Goal: Transaction & Acquisition: Purchase product/service

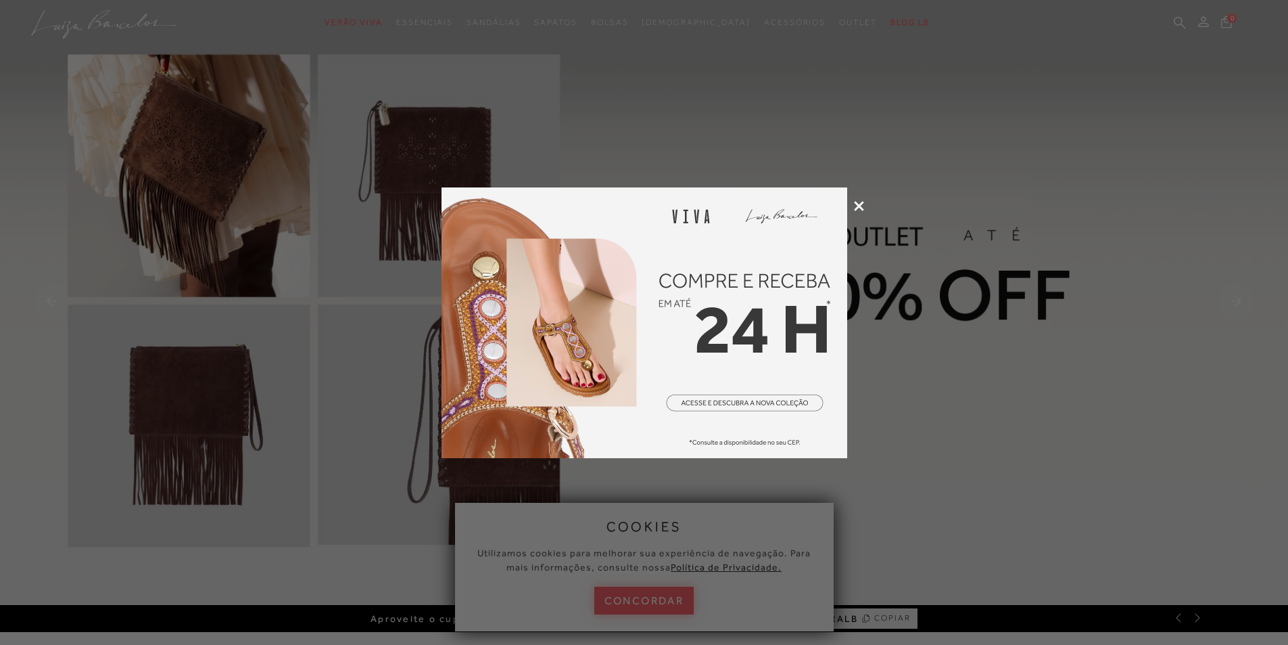
click at [858, 205] on icon at bounding box center [859, 206] width 10 height 10
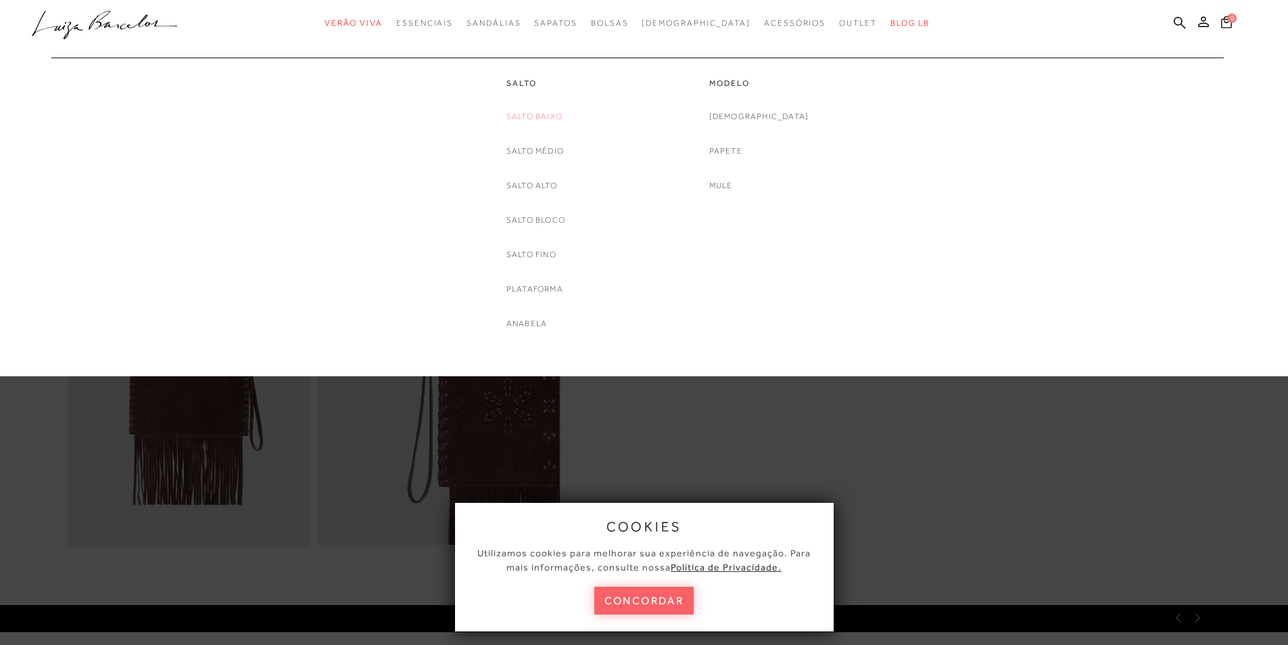
click at [532, 118] on link "Salto Baixo" at bounding box center [535, 117] width 56 height 14
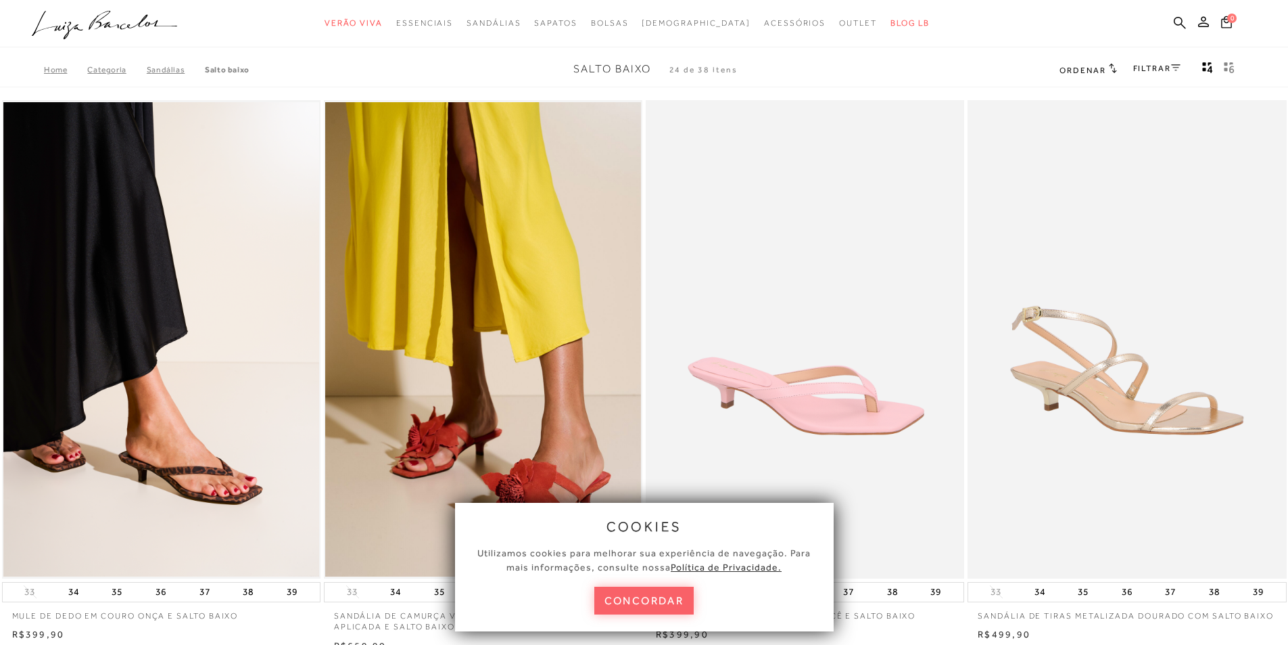
click at [651, 599] on button "concordar" at bounding box center [644, 600] width 100 height 28
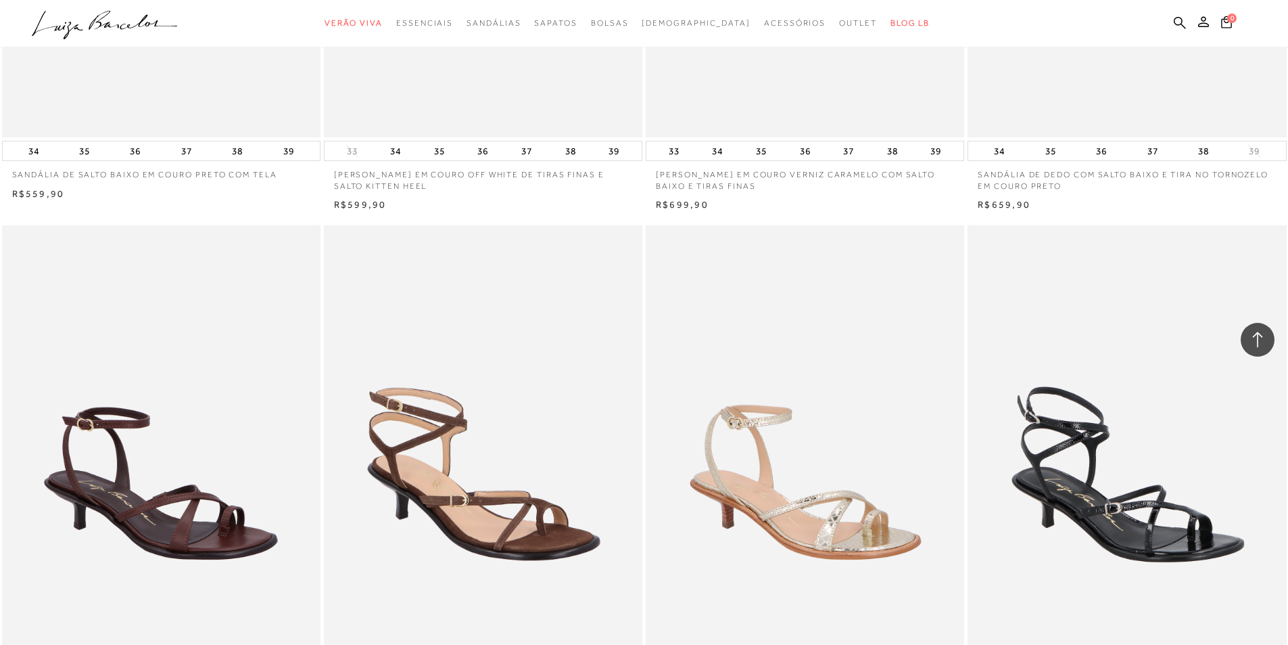
scroll to position [3111, 0]
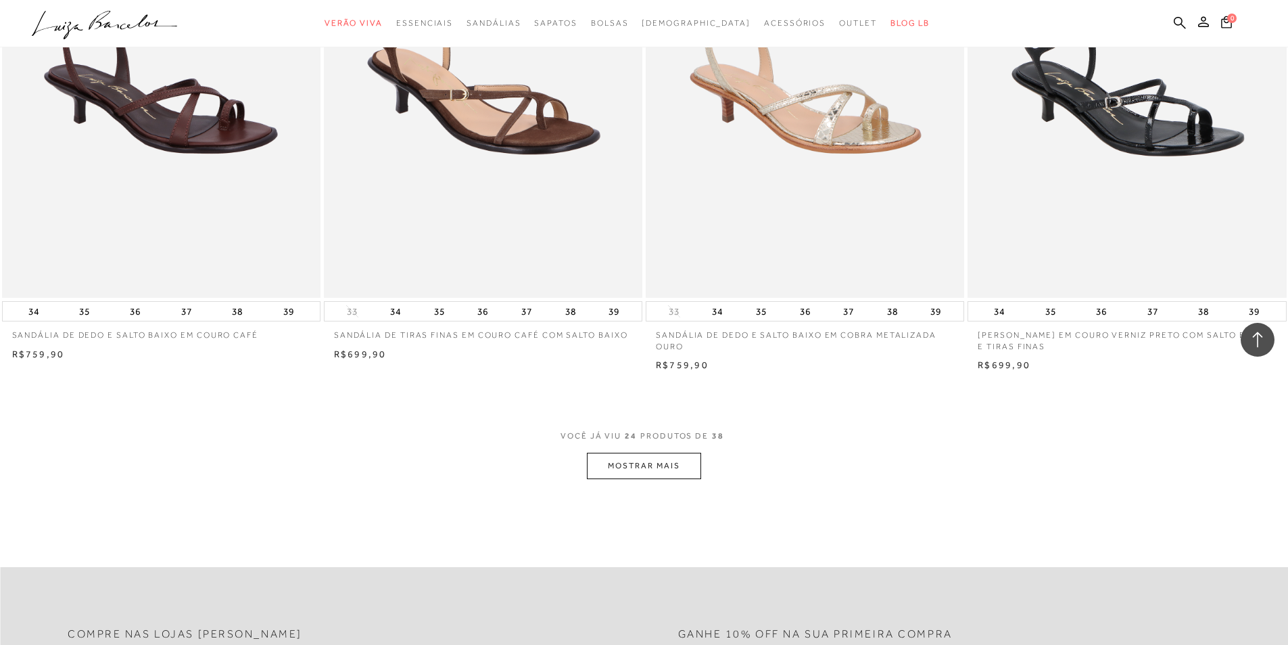
click at [651, 468] on button "MOSTRAR MAIS" at bounding box center [644, 465] width 114 height 26
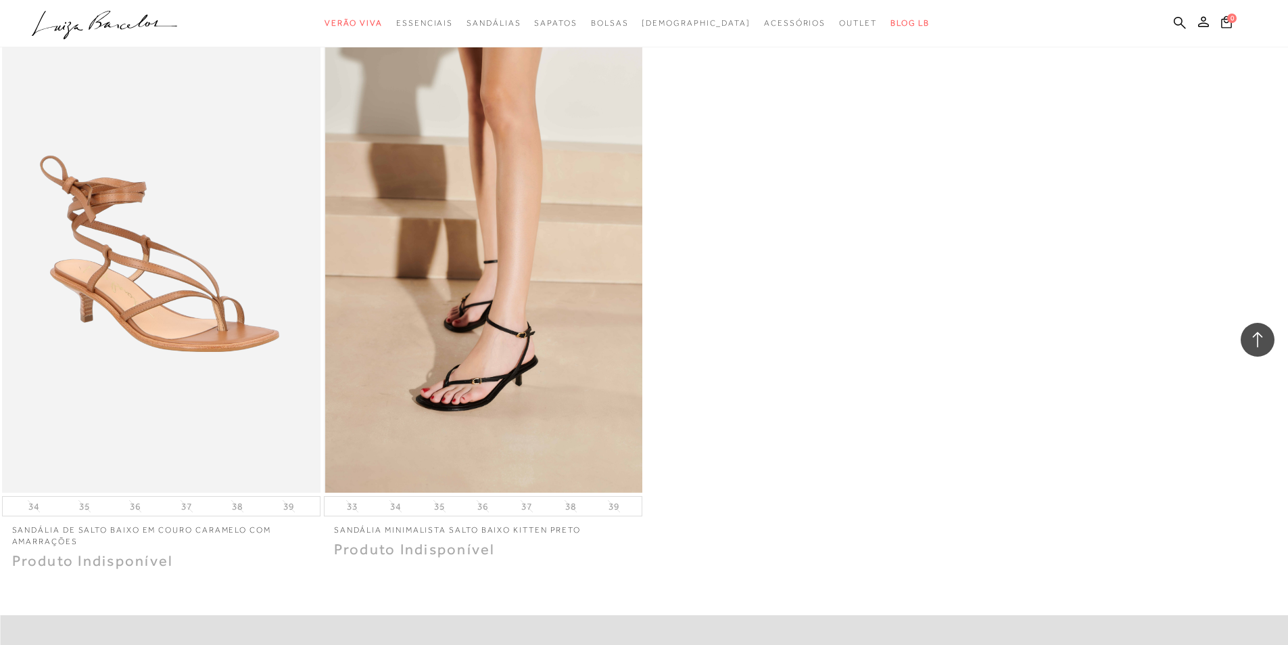
scroll to position [4775, 0]
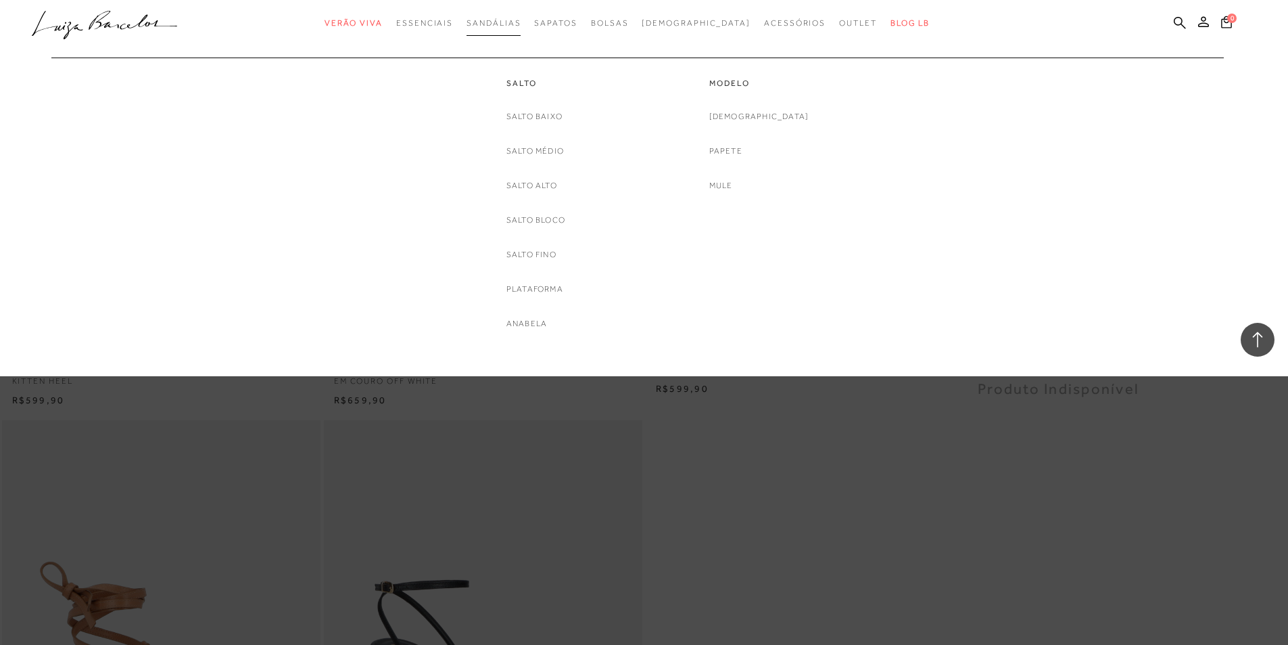
click at [519, 17] on link "Sandálias" at bounding box center [494, 23] width 54 height 25
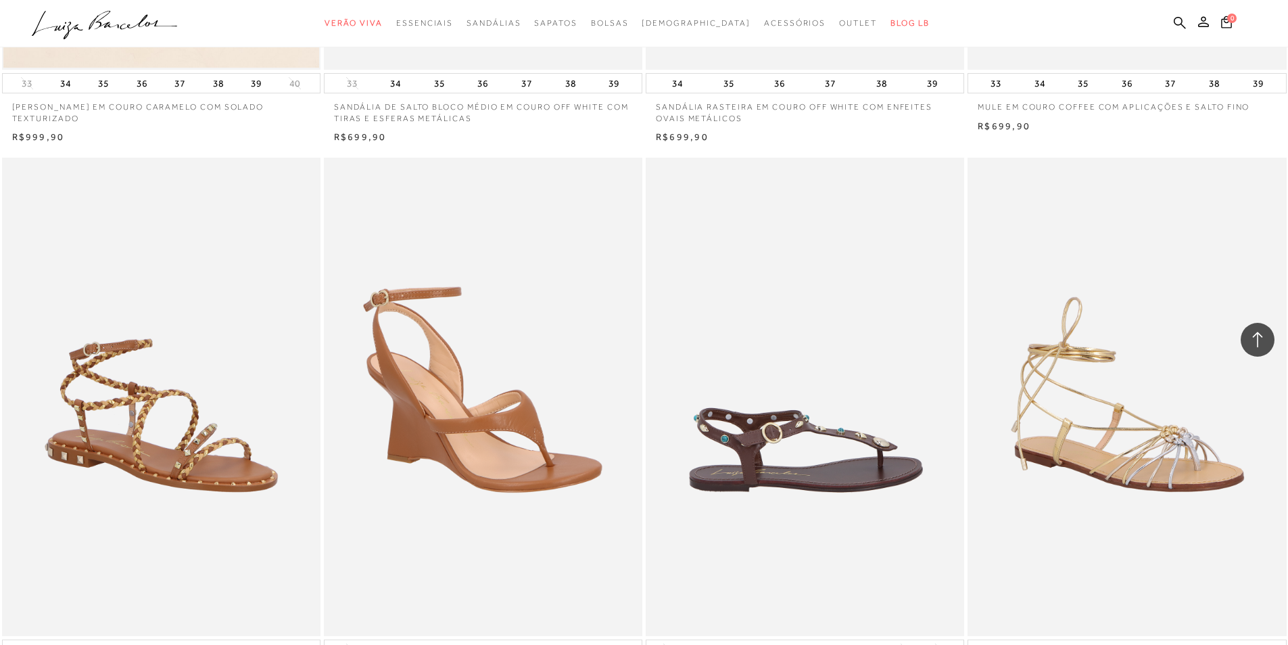
scroll to position [3179, 0]
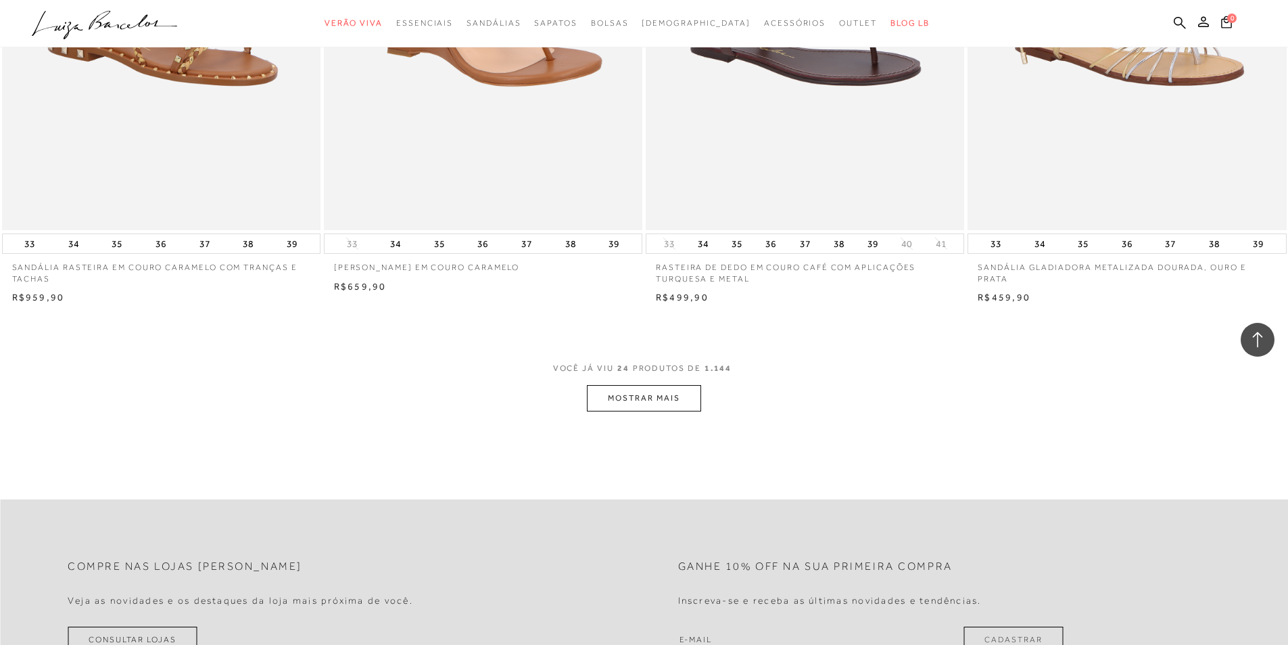
click at [626, 398] on button "MOSTRAR MAIS" at bounding box center [644, 398] width 114 height 26
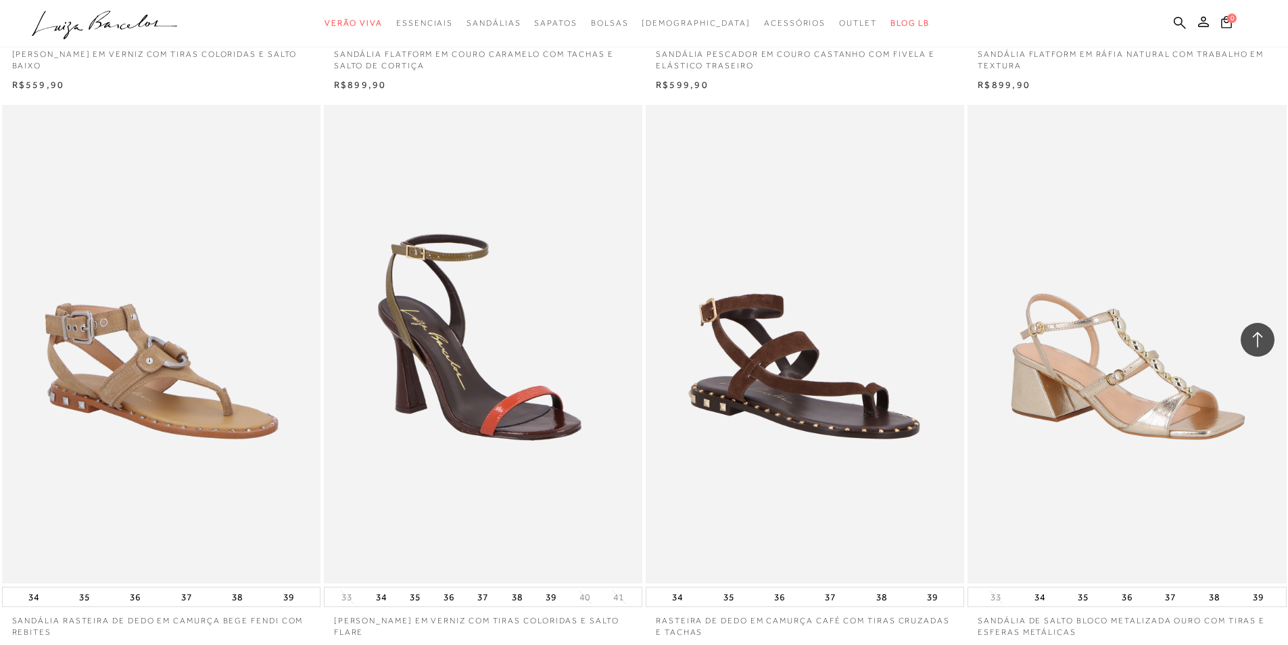
scroll to position [6696, 0]
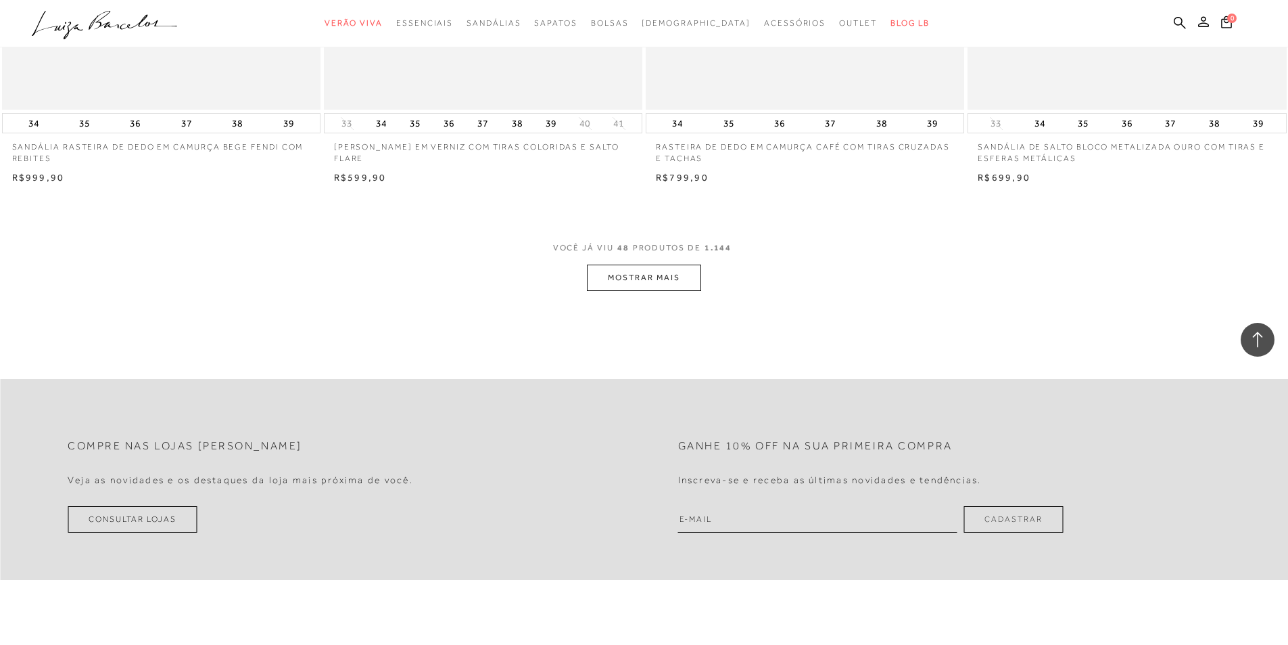
click at [611, 279] on button "MOSTRAR MAIS" at bounding box center [644, 277] width 114 height 26
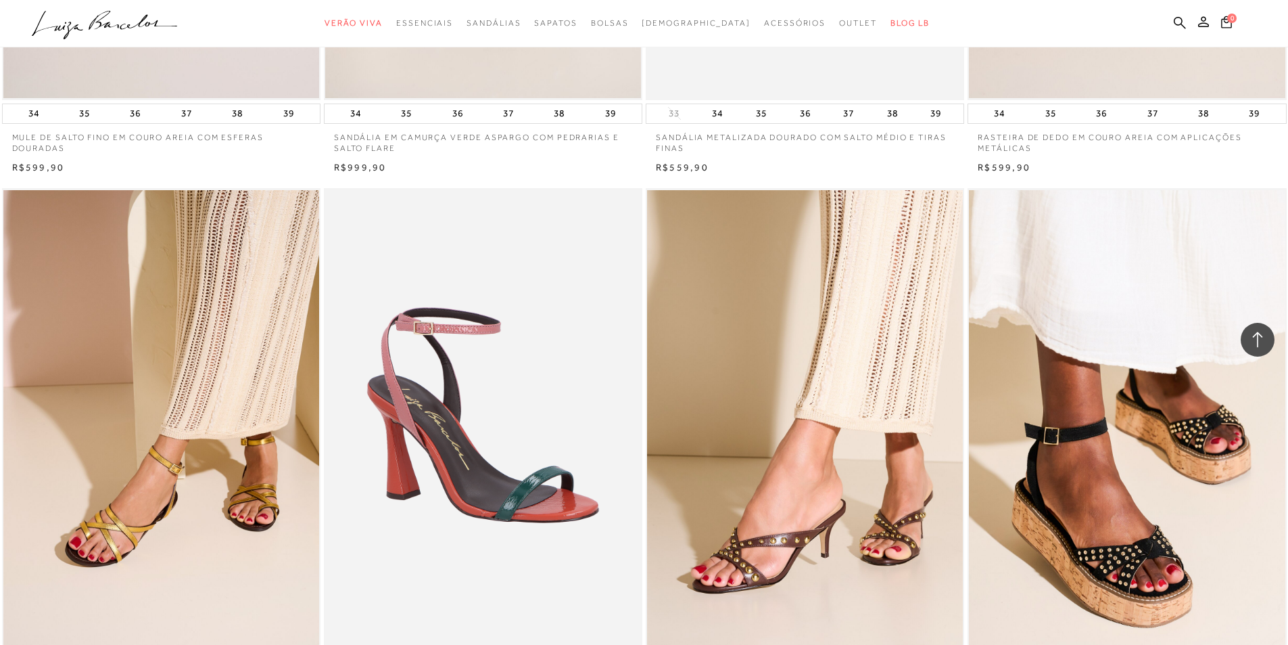
scroll to position [10010, 0]
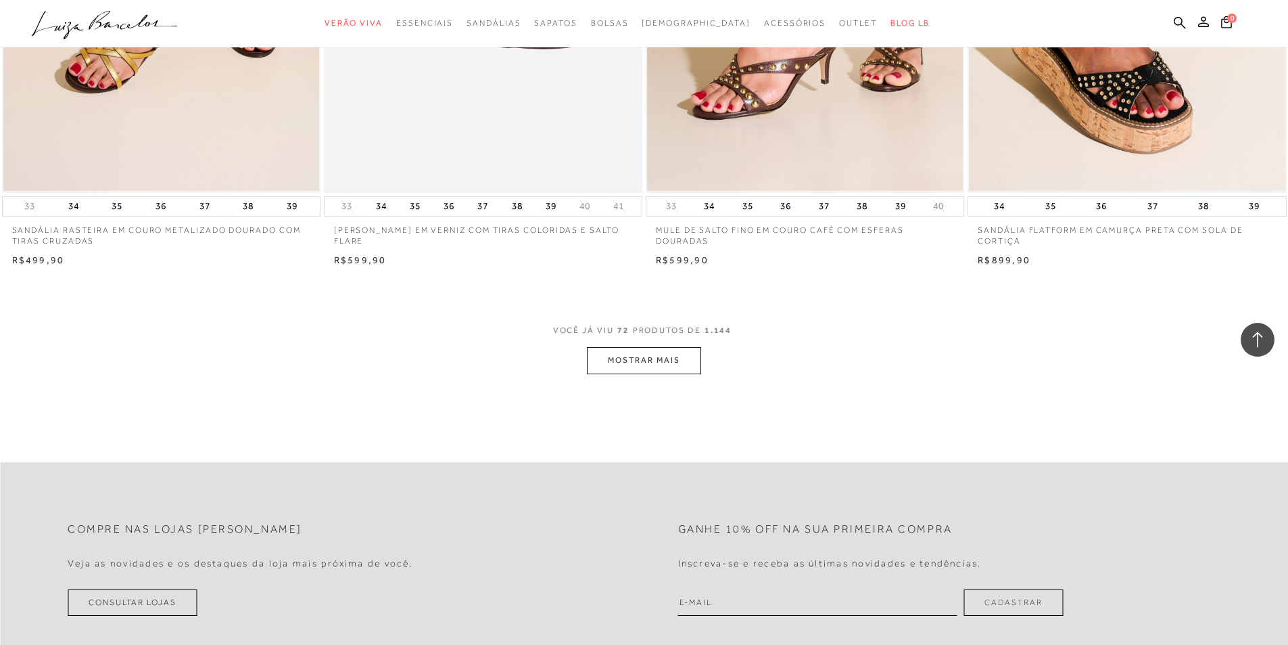
click at [666, 356] on button "MOSTRAR MAIS" at bounding box center [644, 360] width 114 height 26
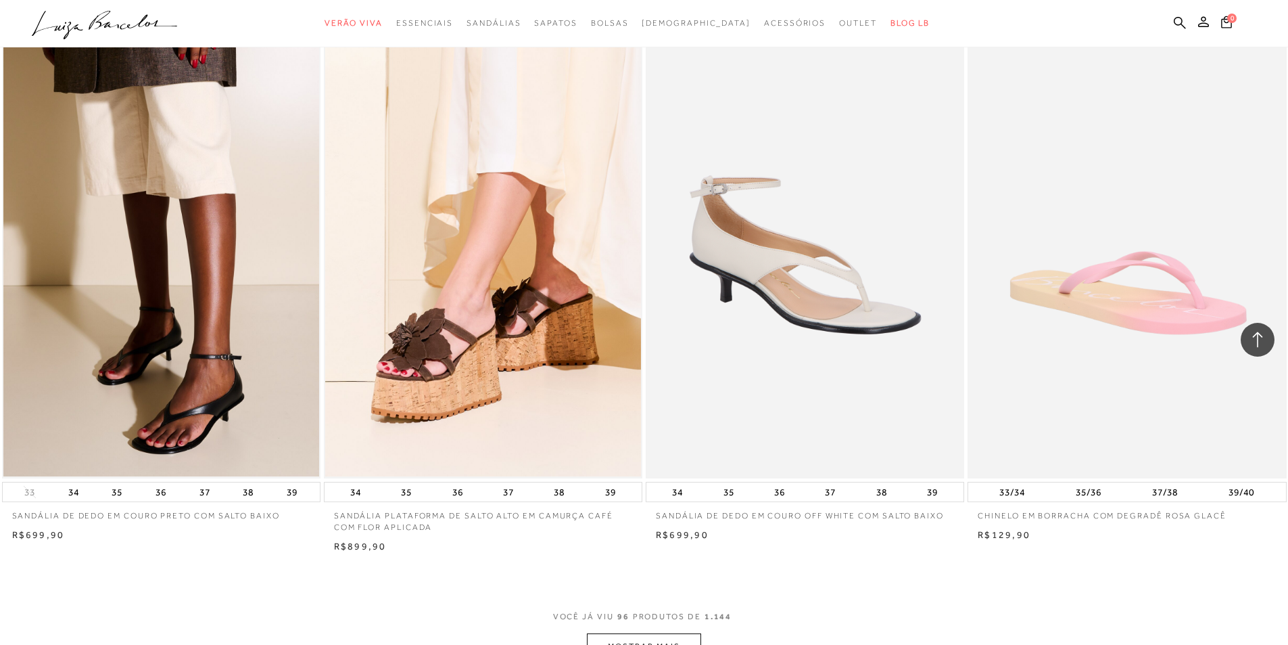
scroll to position [13459, 0]
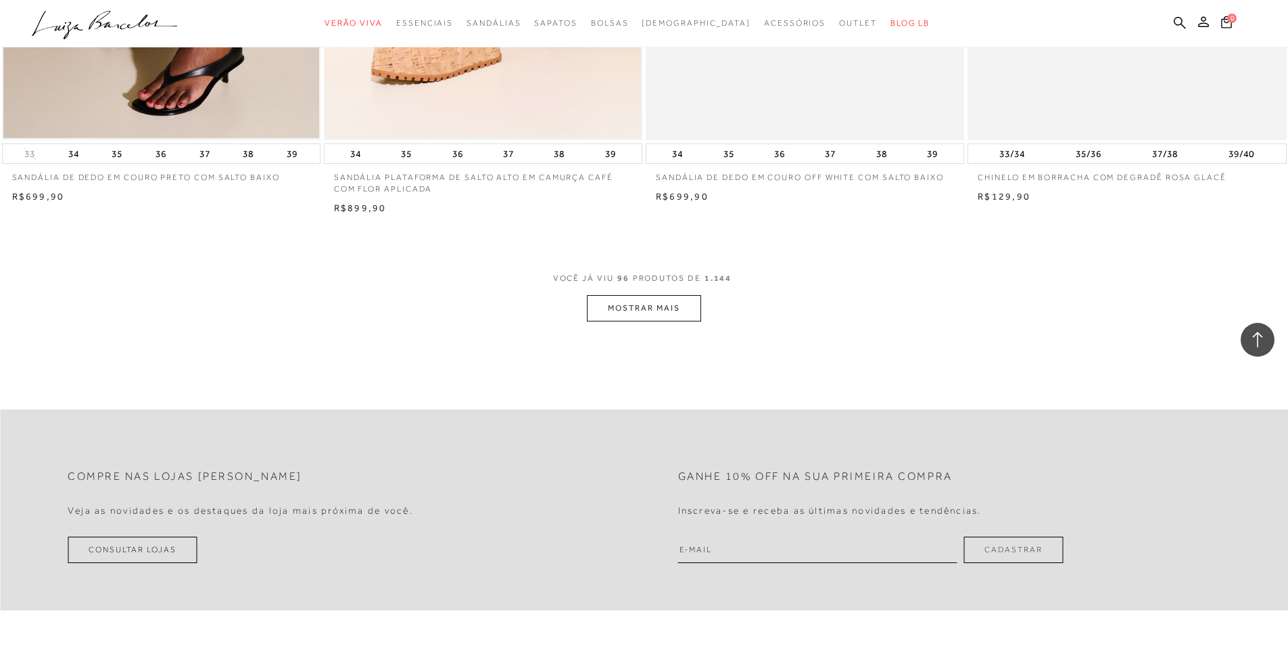
click at [622, 310] on button "MOSTRAR MAIS" at bounding box center [644, 308] width 114 height 26
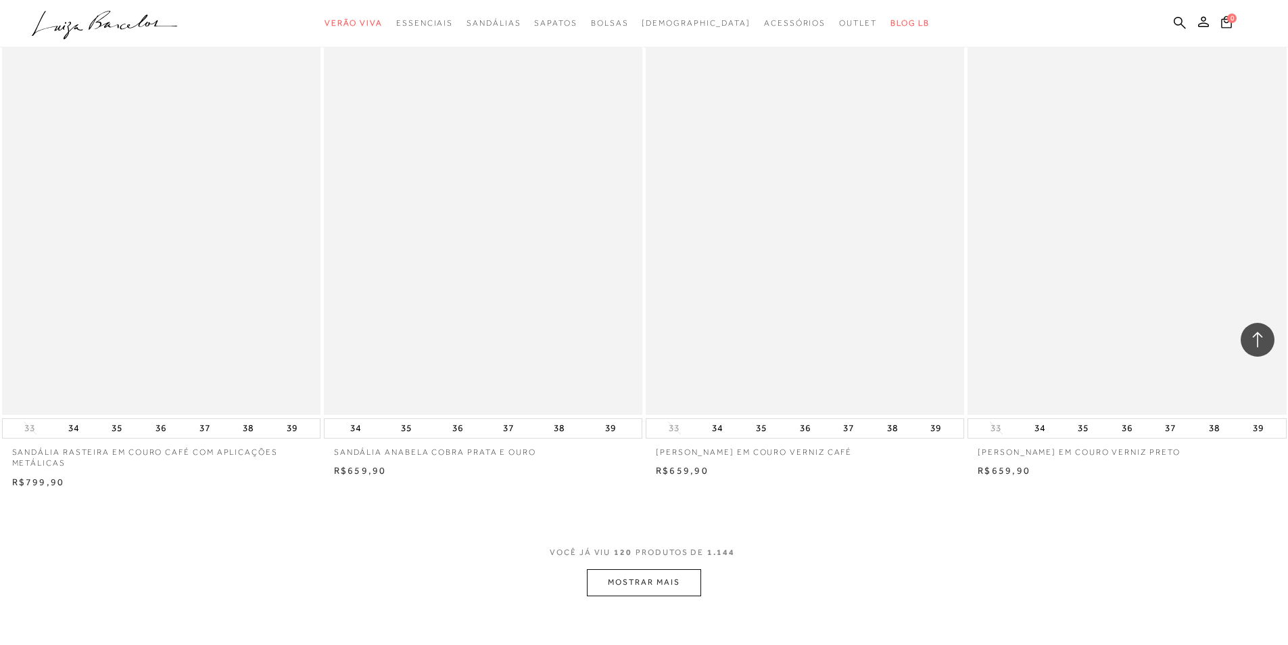
scroll to position [16908, 0]
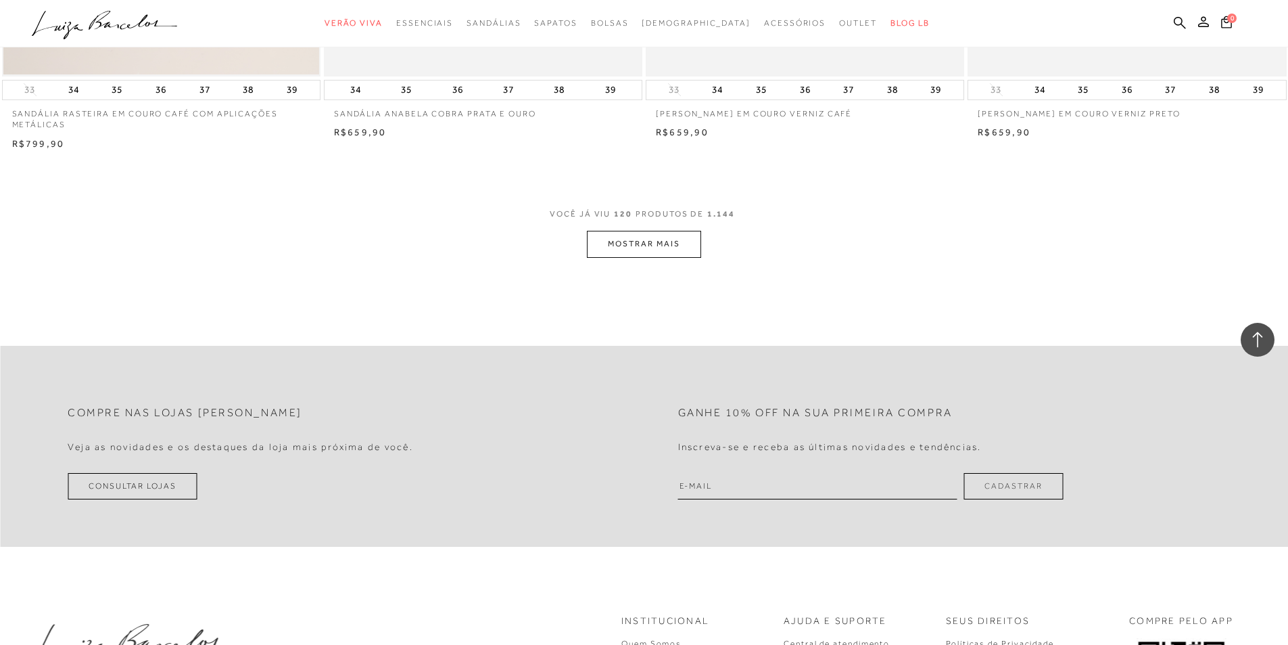
click at [640, 239] on button "MOSTRAR MAIS" at bounding box center [644, 244] width 114 height 26
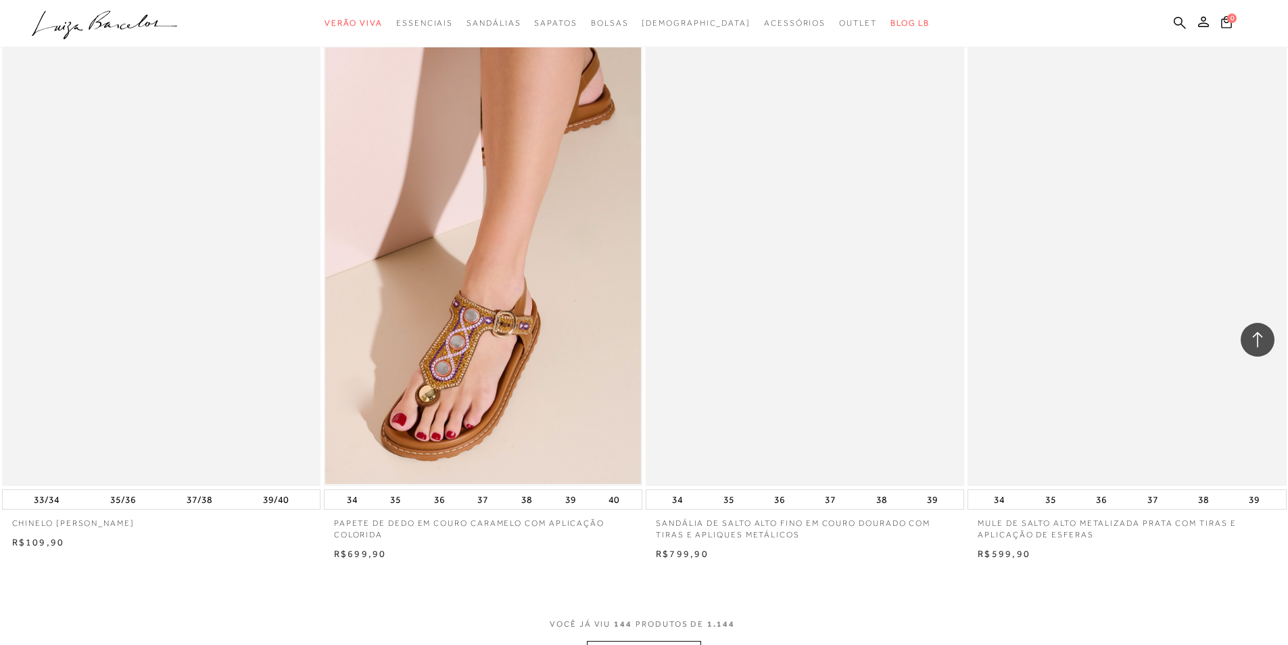
scroll to position [20155, 0]
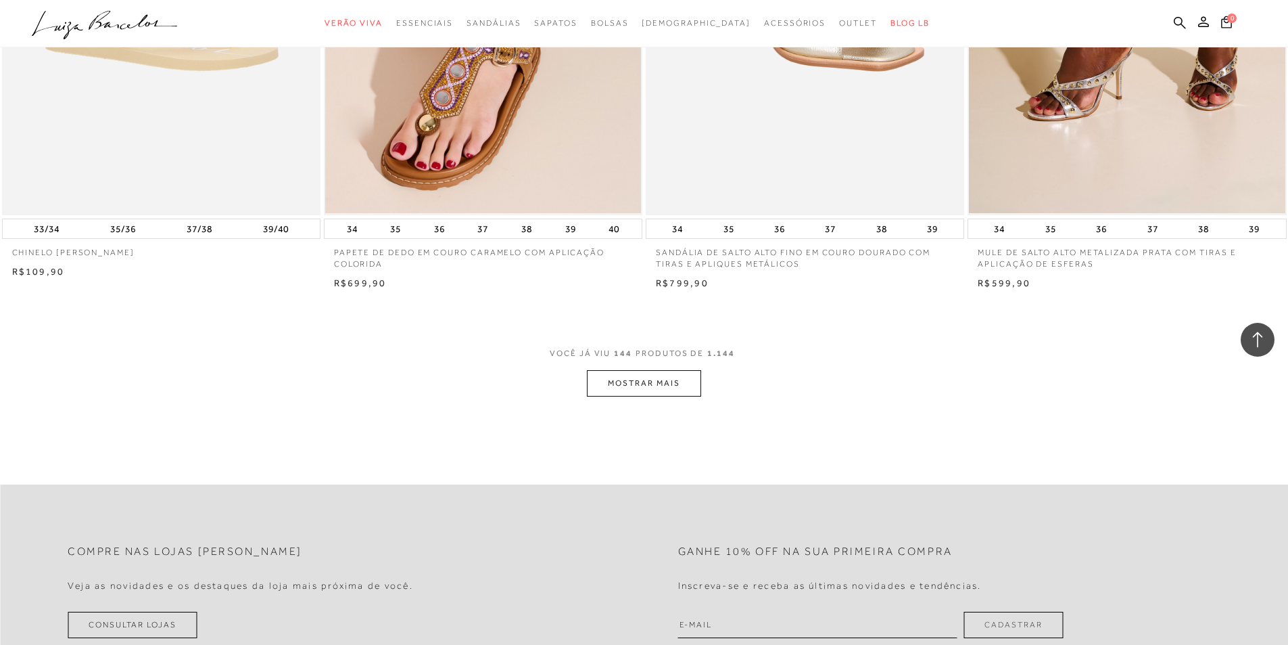
click at [634, 393] on button "MOSTRAR MAIS" at bounding box center [644, 383] width 114 height 26
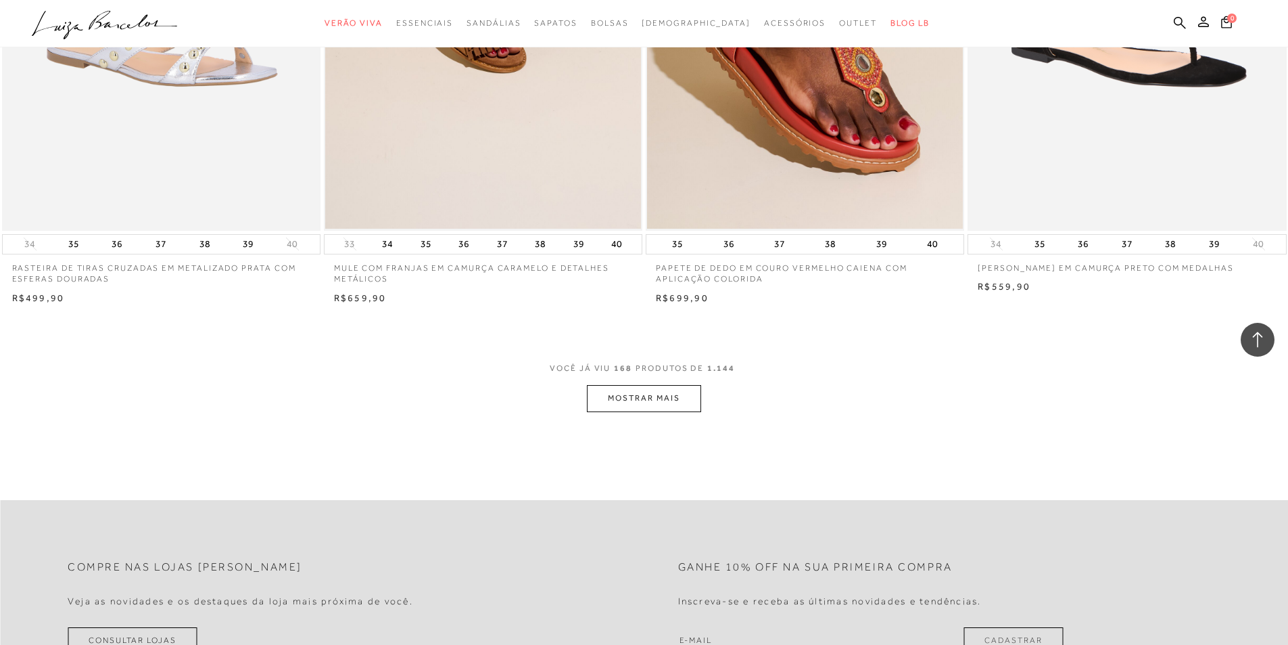
scroll to position [23807, 0]
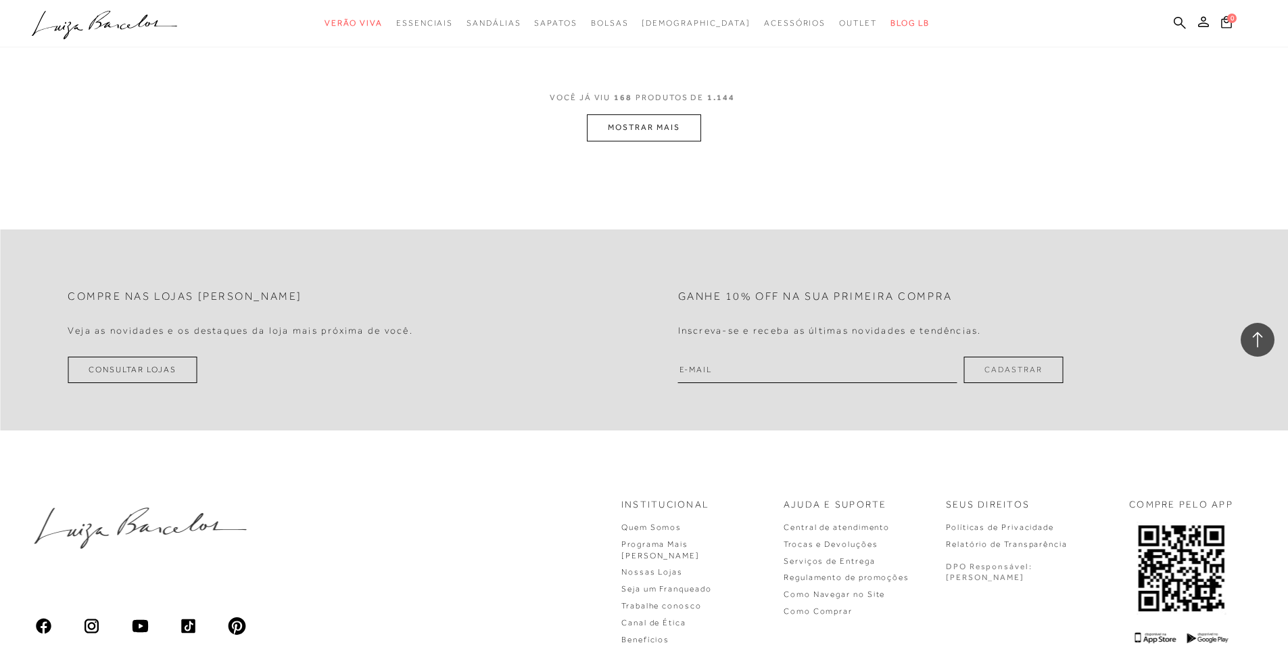
click at [632, 135] on button "MOSTRAR MAIS" at bounding box center [644, 127] width 114 height 26
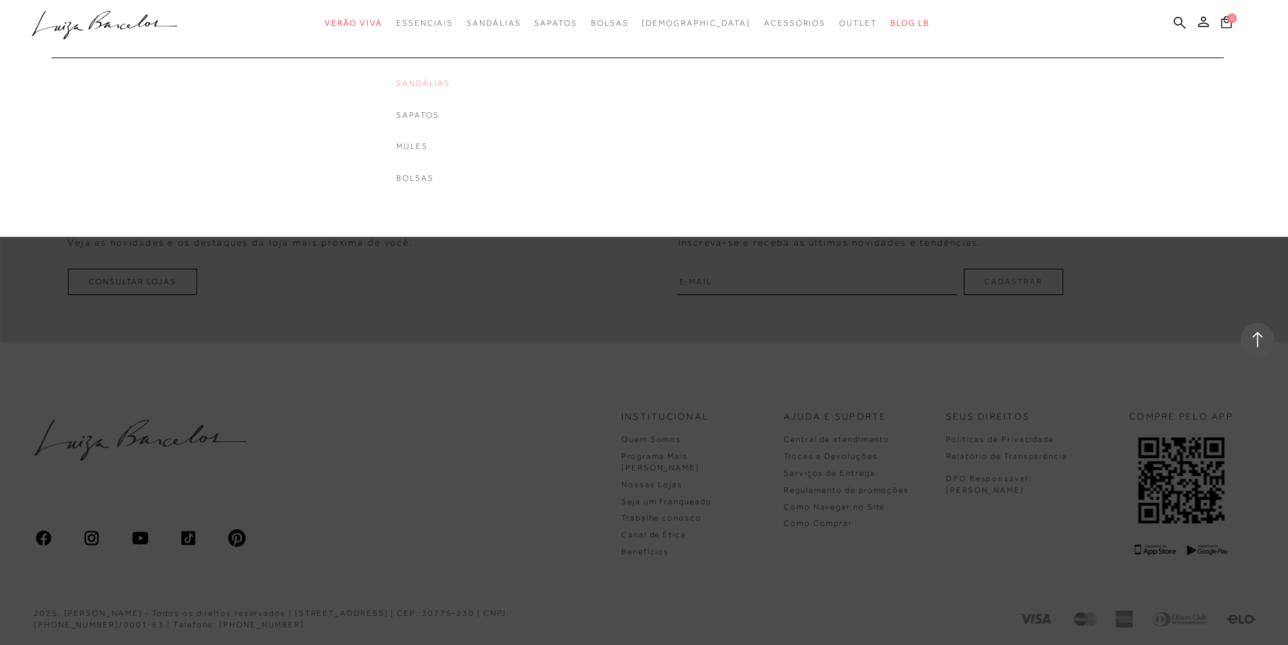
click at [442, 83] on link "Sandálias" at bounding box center [423, 83] width 54 height 11
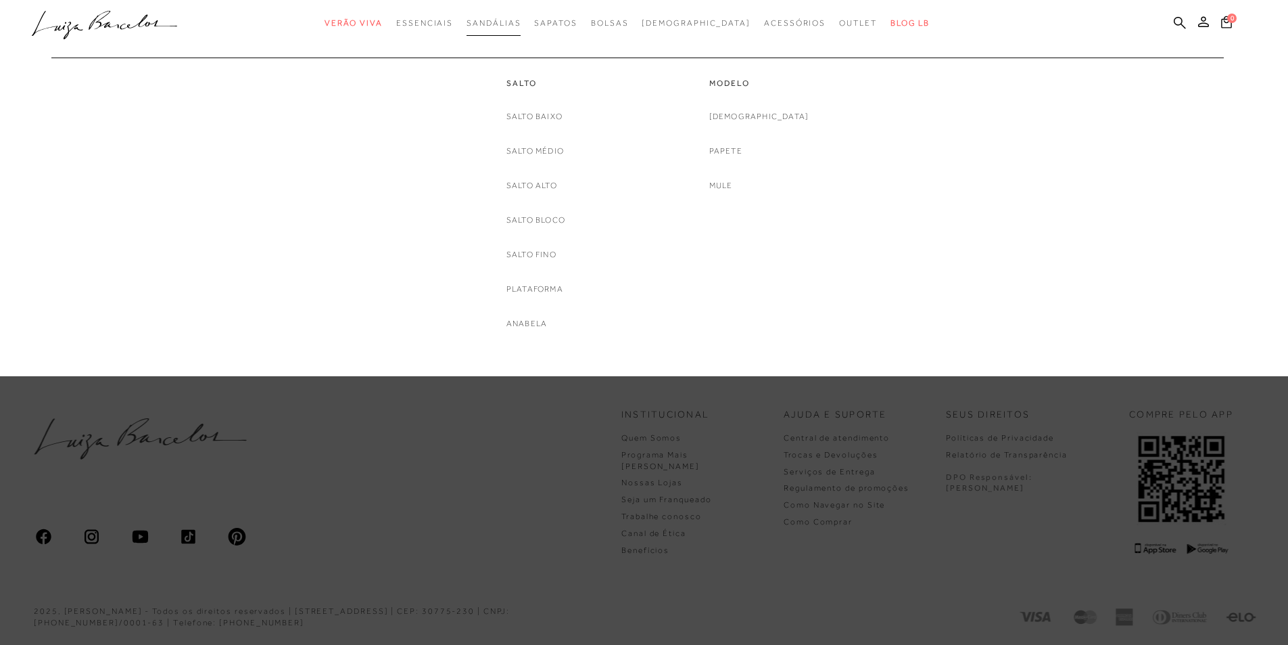
click at [521, 23] on span "Sandálias" at bounding box center [494, 22] width 54 height 9
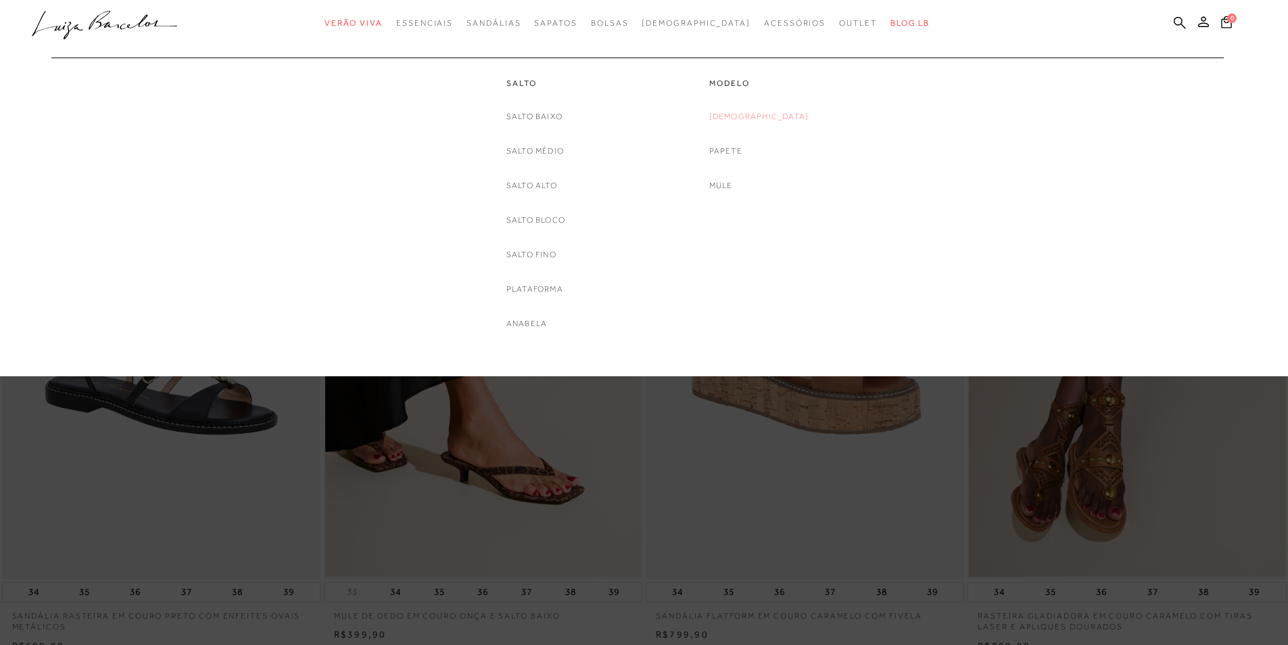
click at [763, 120] on link "[DEMOGRAPHIC_DATA]" at bounding box center [759, 117] width 100 height 14
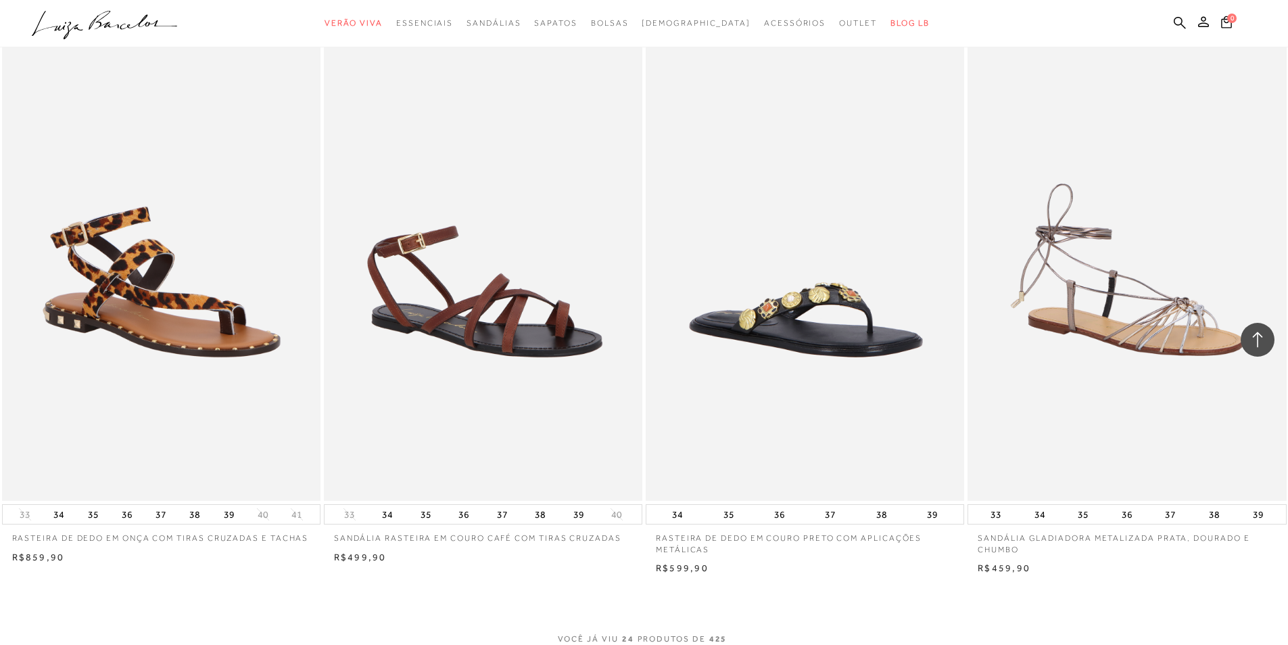
scroll to position [3314, 0]
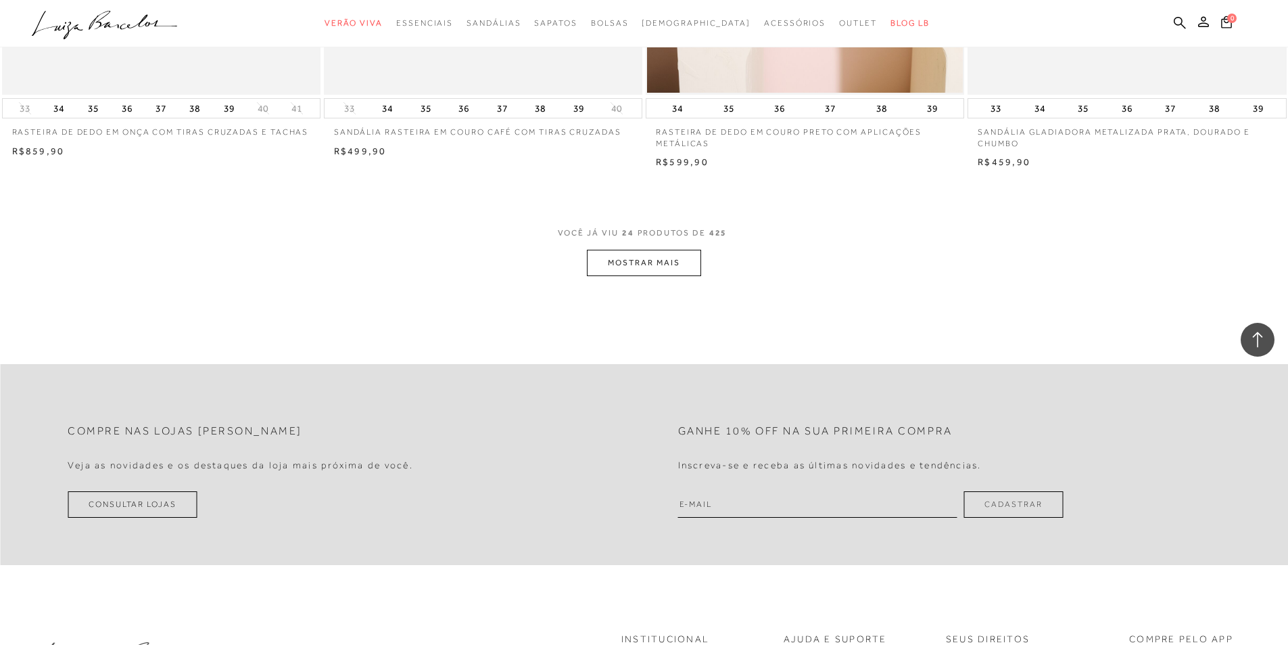
click at [658, 269] on button "MOSTRAR MAIS" at bounding box center [644, 263] width 114 height 26
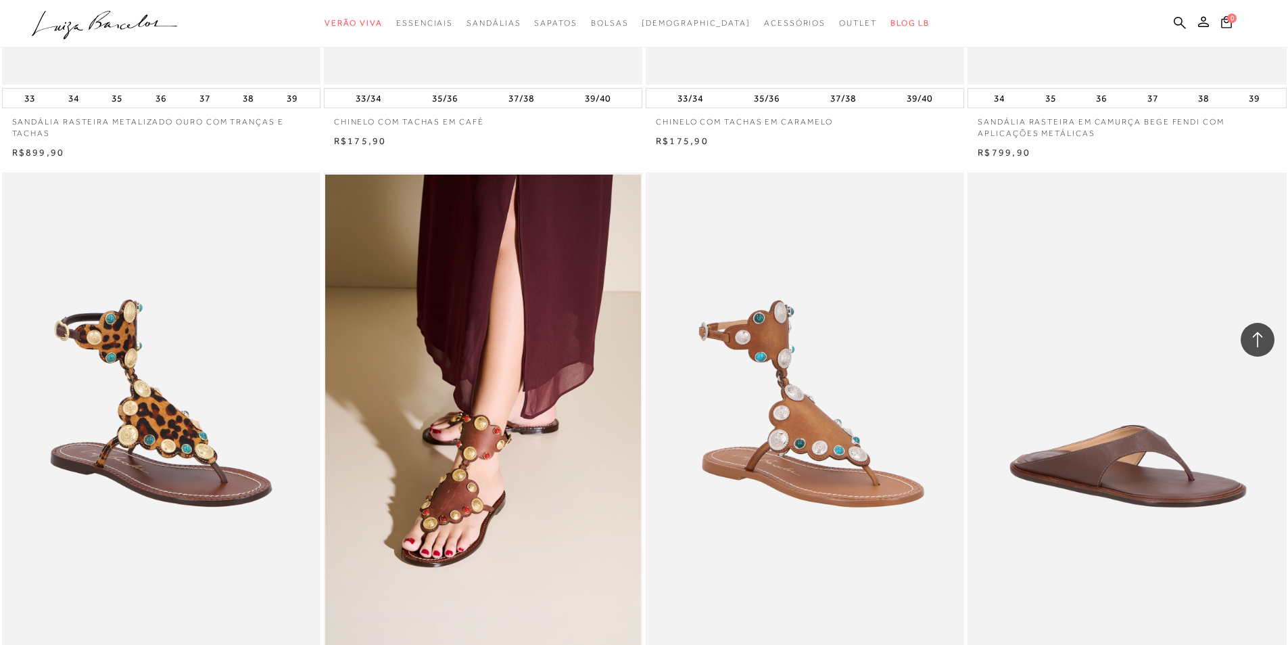
scroll to position [6763, 0]
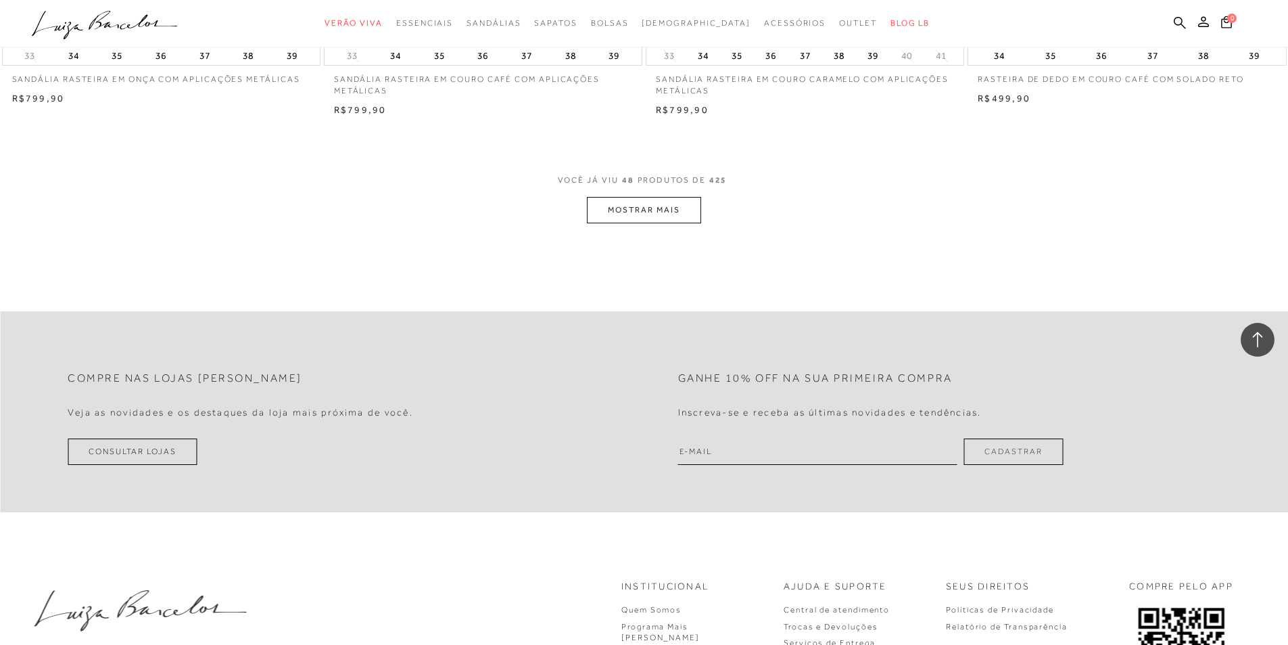
click at [666, 205] on button "MOSTRAR MAIS" at bounding box center [644, 210] width 114 height 26
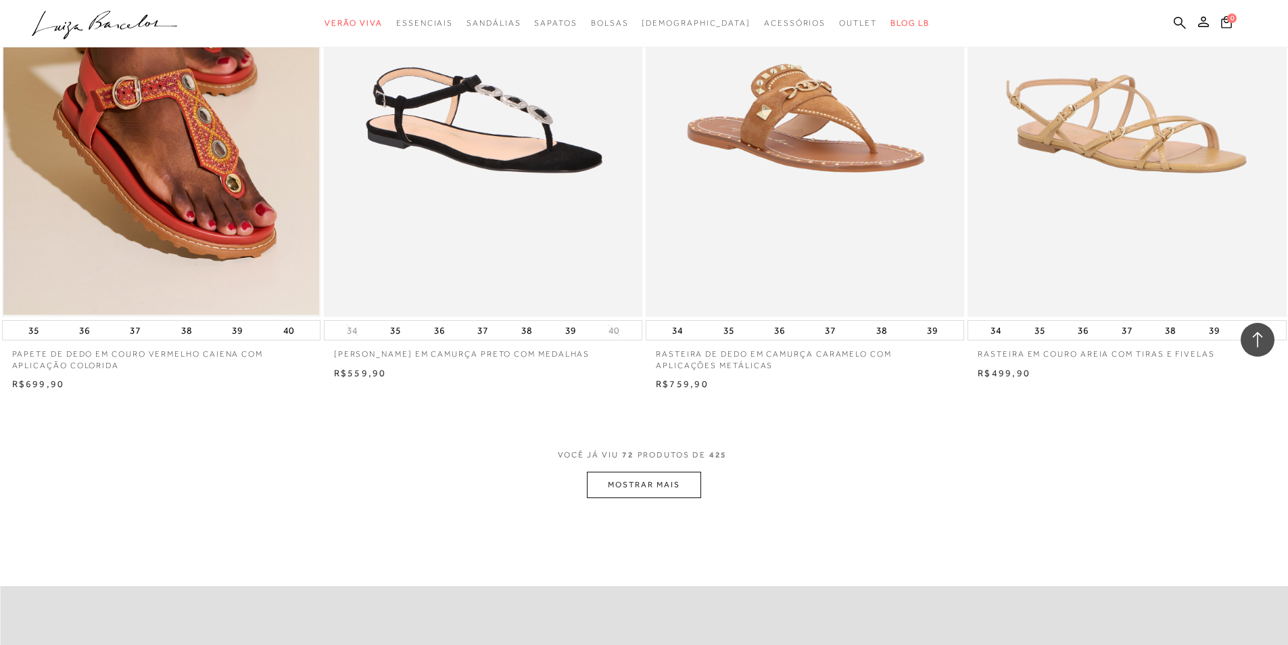
scroll to position [9942, 0]
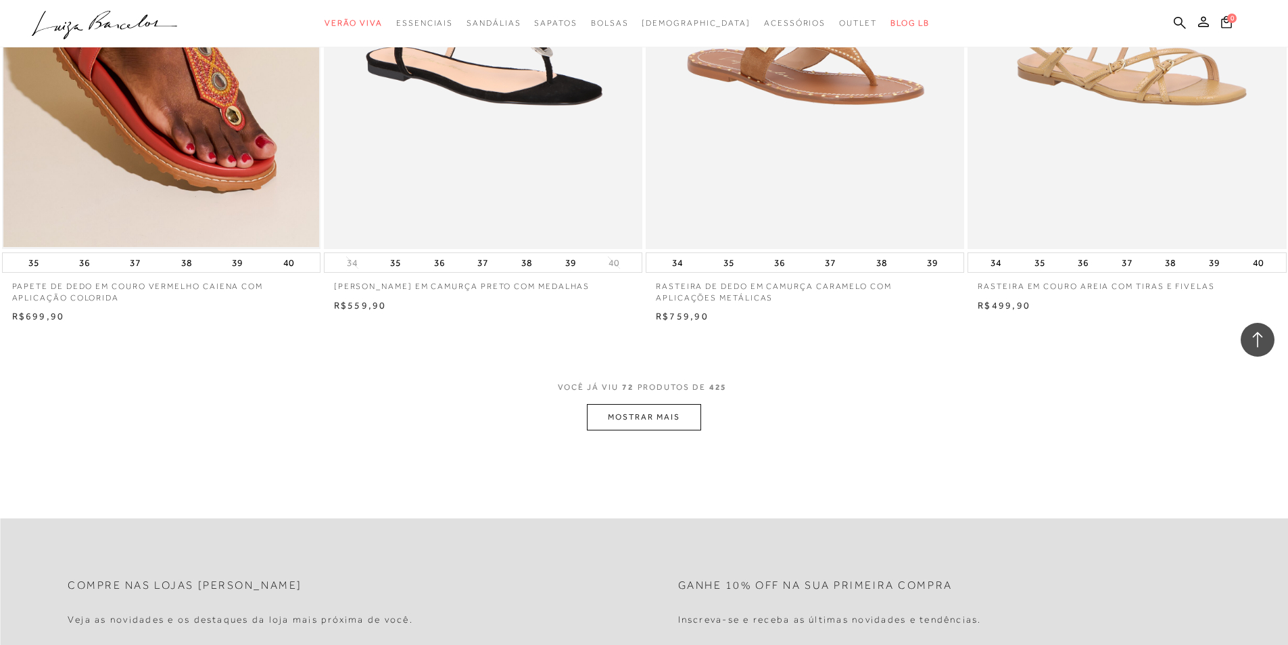
click at [654, 424] on button "MOSTRAR MAIS" at bounding box center [644, 417] width 114 height 26
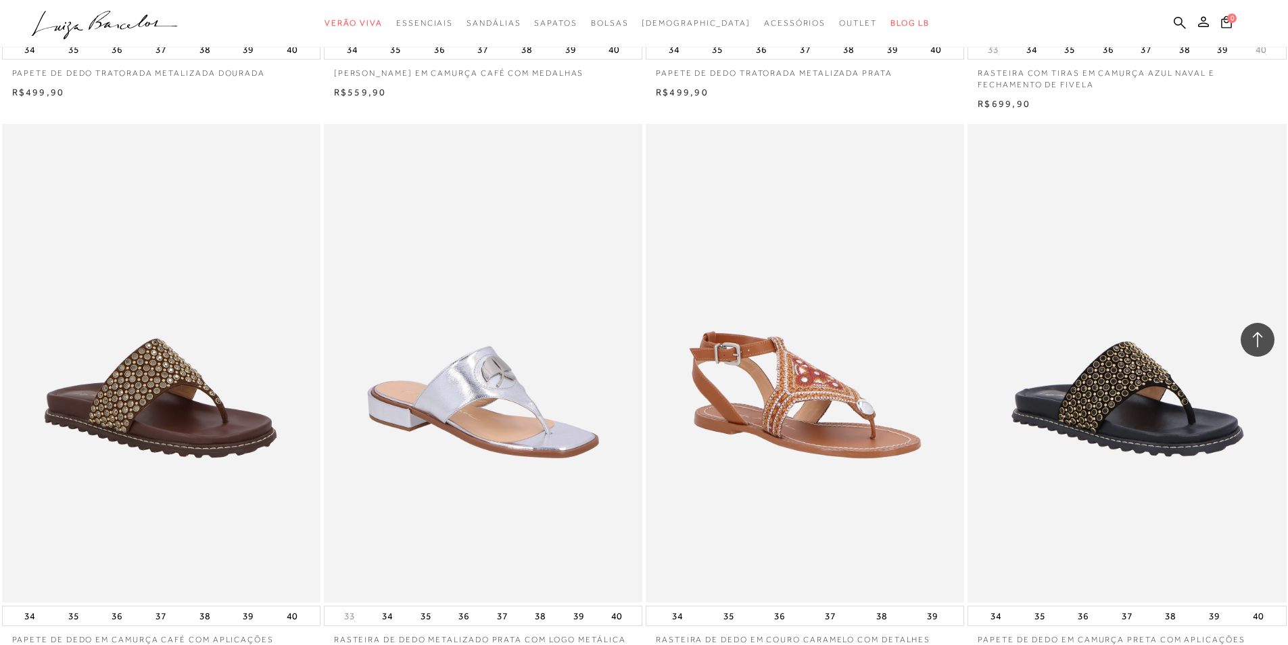
scroll to position [13391, 0]
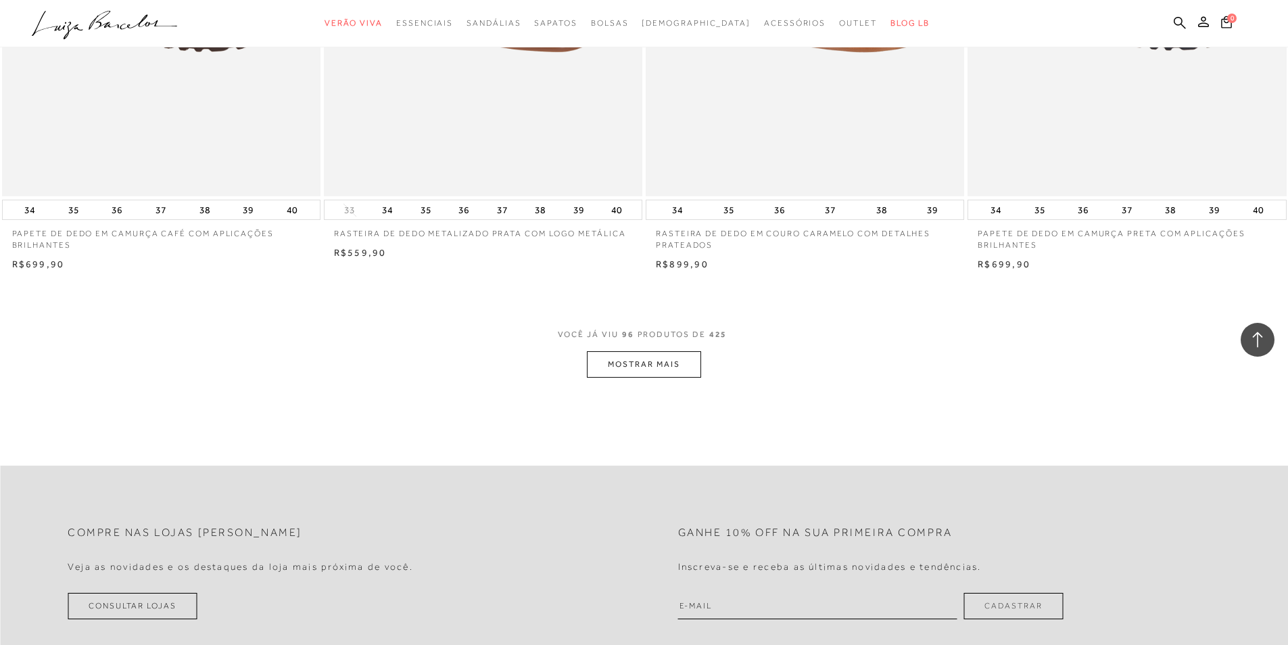
click at [680, 369] on button "MOSTRAR MAIS" at bounding box center [644, 364] width 114 height 26
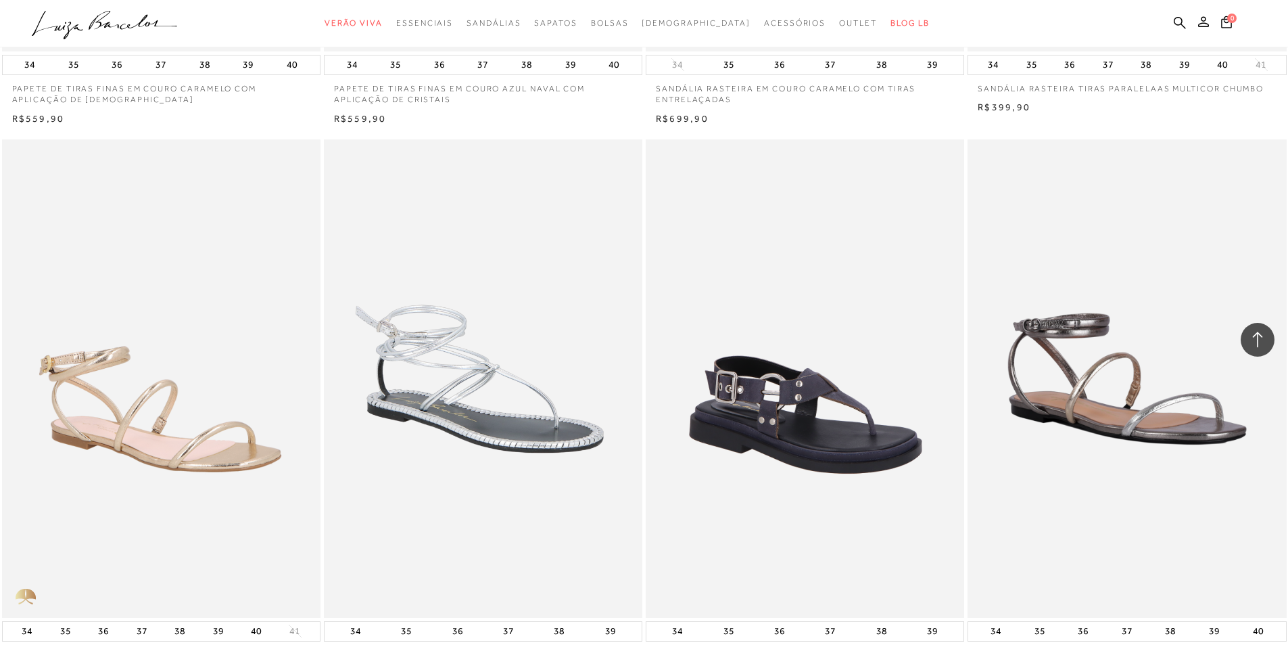
scroll to position [16841, 0]
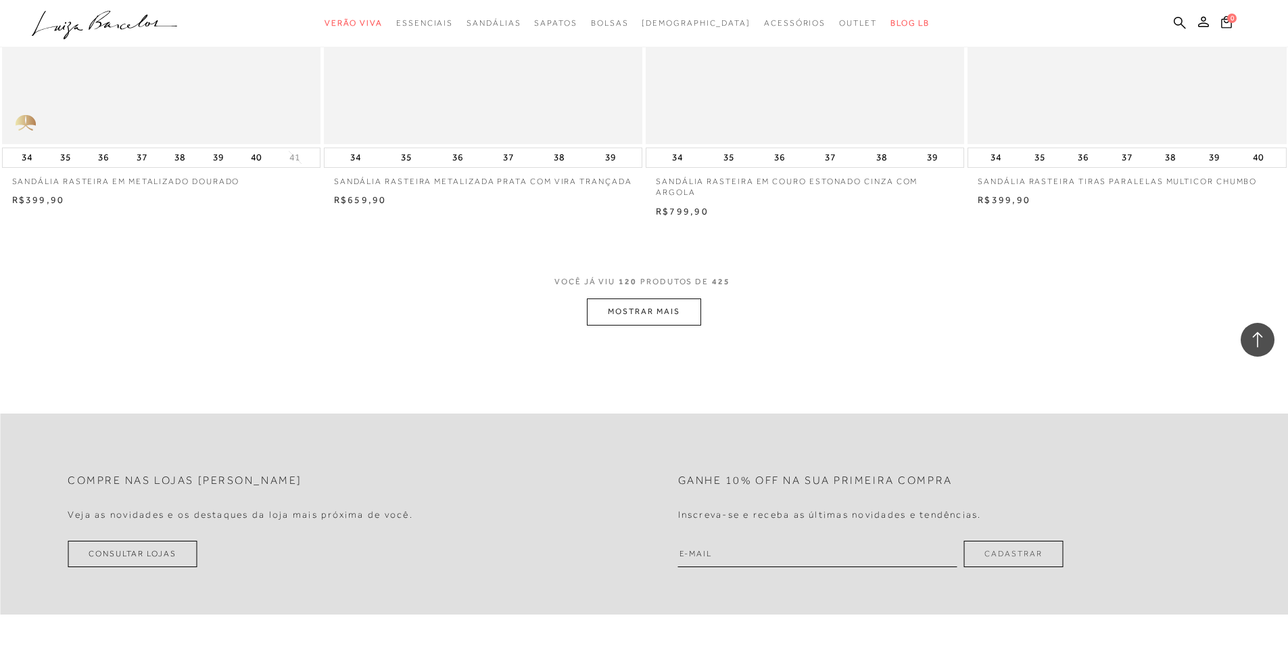
click at [672, 314] on button "MOSTRAR MAIS" at bounding box center [644, 311] width 114 height 26
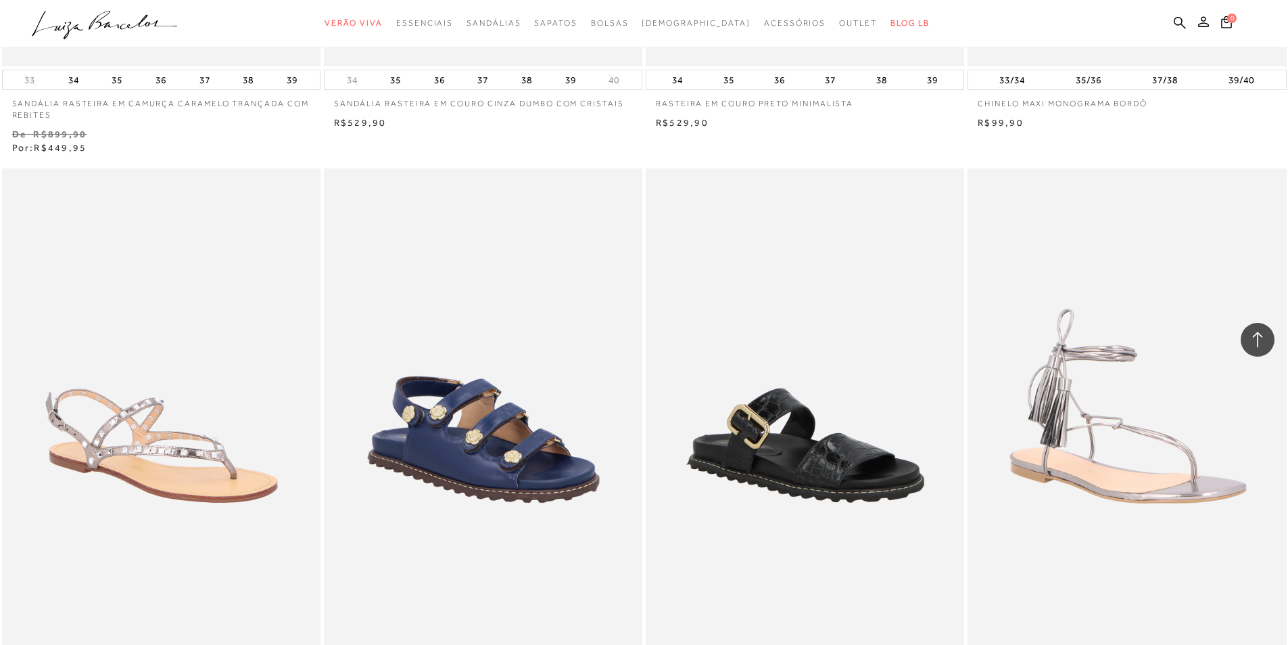
scroll to position [20222, 0]
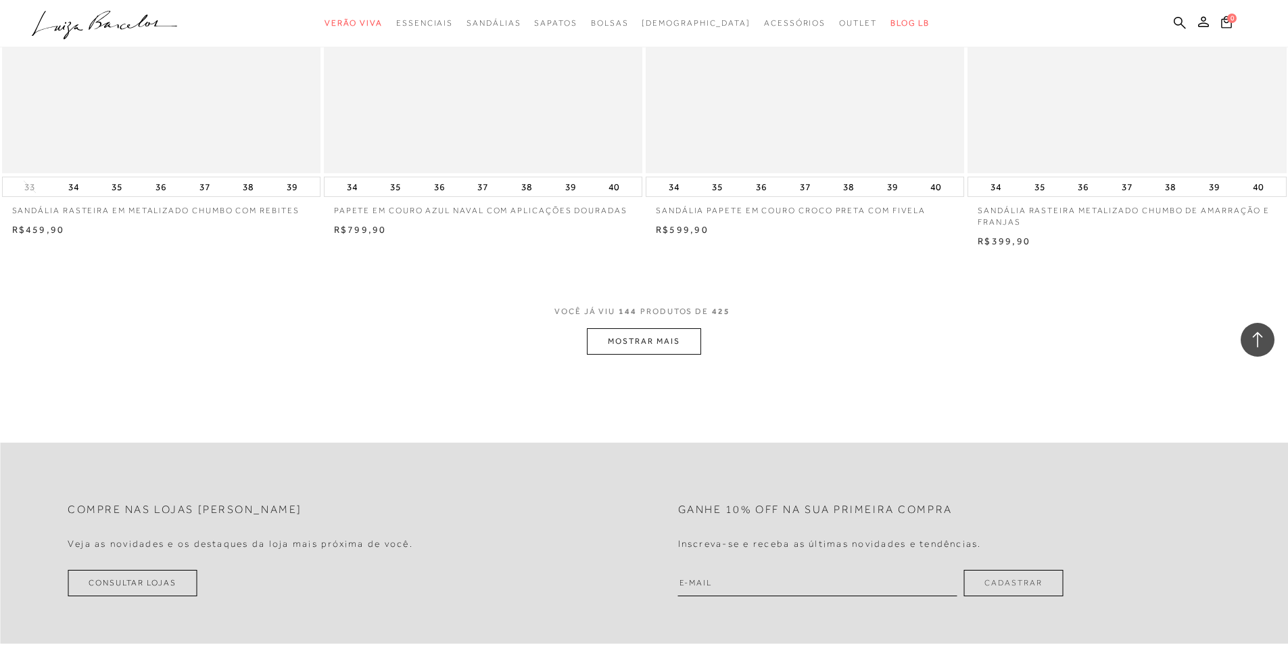
click at [647, 335] on button "MOSTRAR MAIS" at bounding box center [644, 341] width 114 height 26
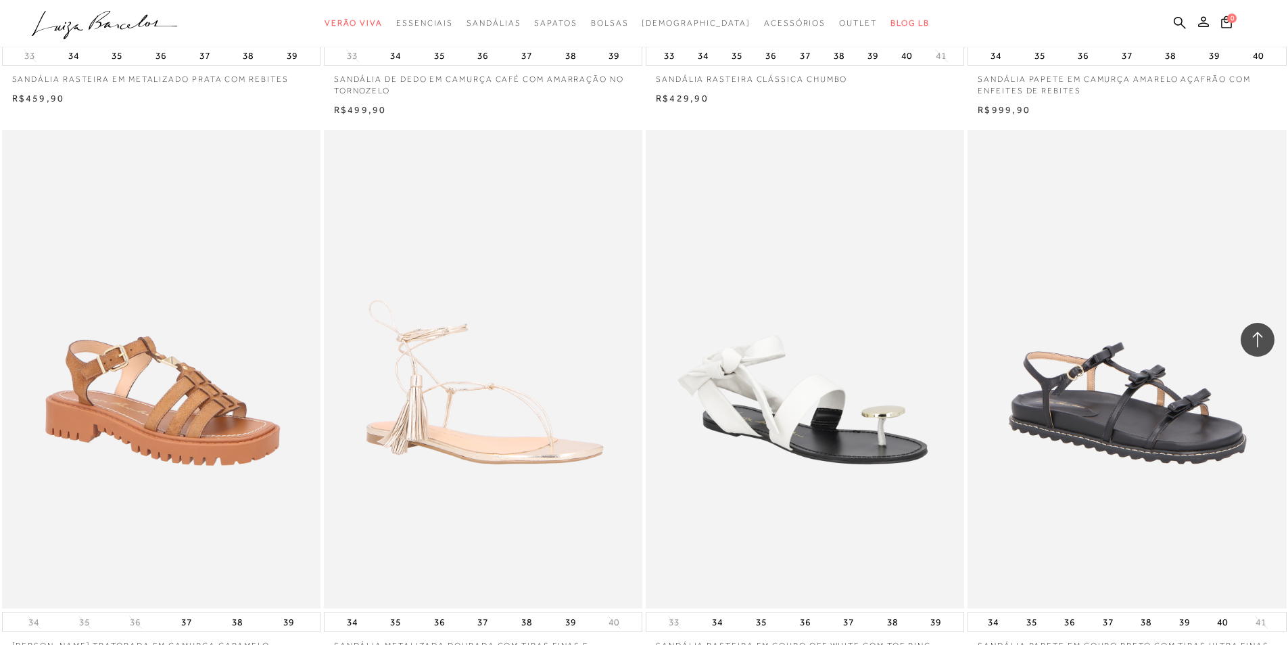
scroll to position [23604, 0]
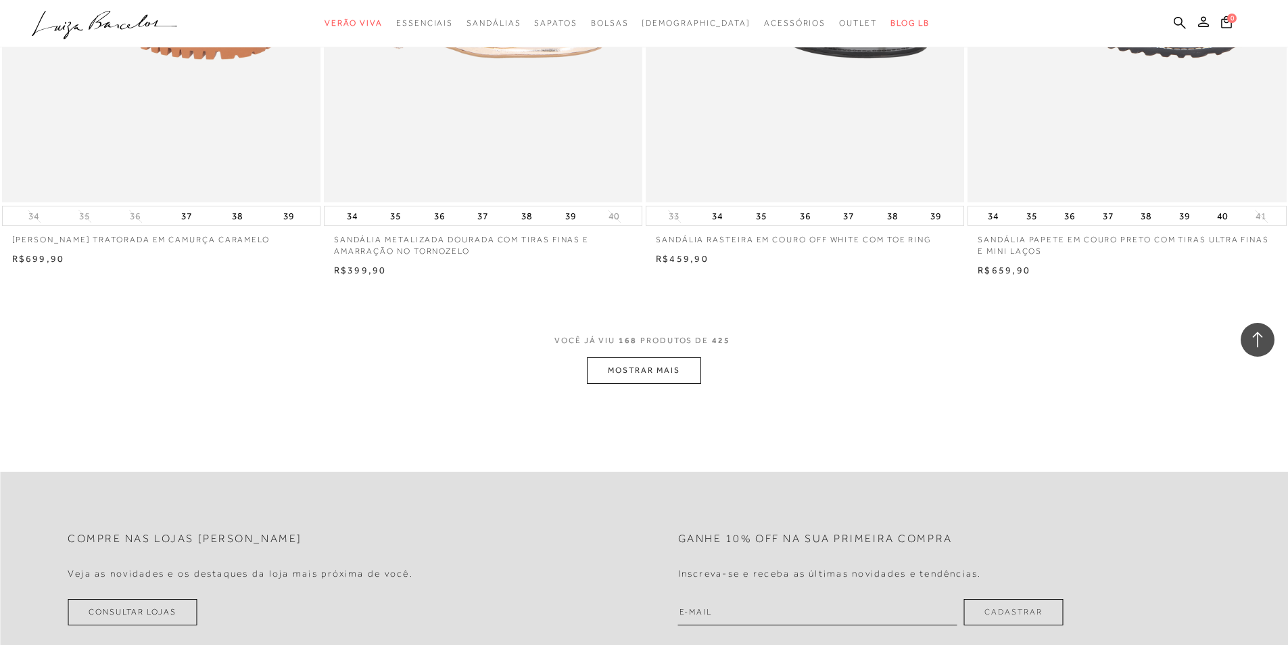
click at [637, 369] on button "MOSTRAR MAIS" at bounding box center [644, 370] width 114 height 26
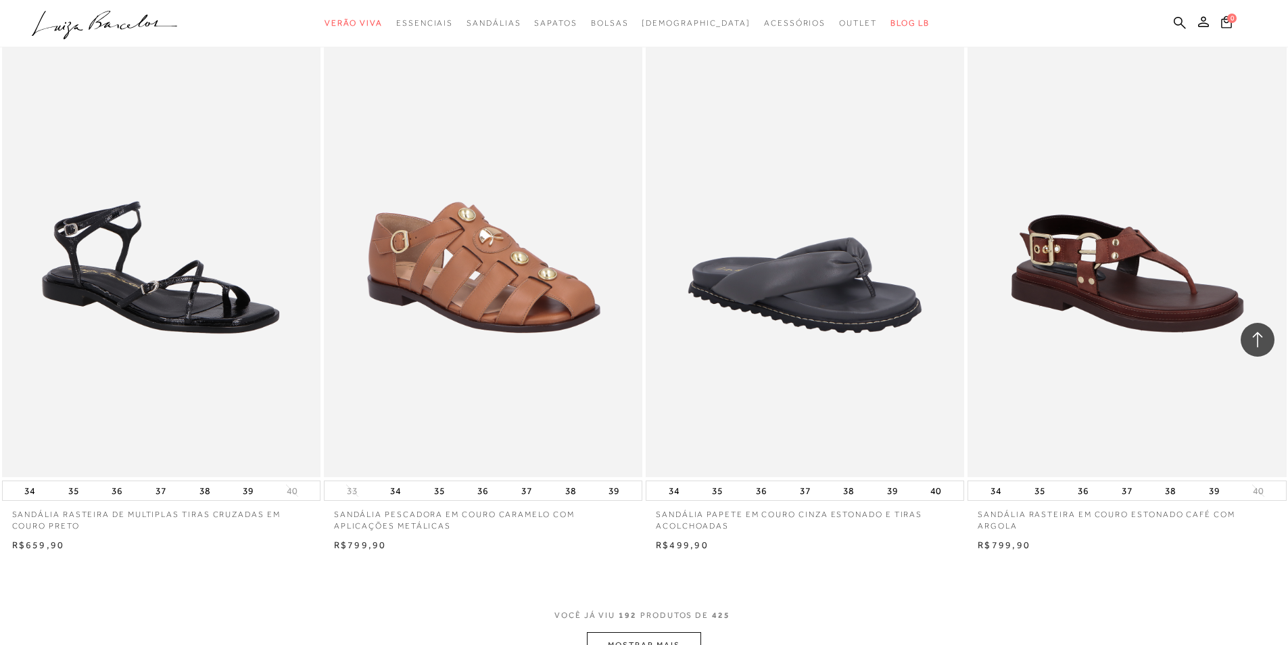
scroll to position [27121, 0]
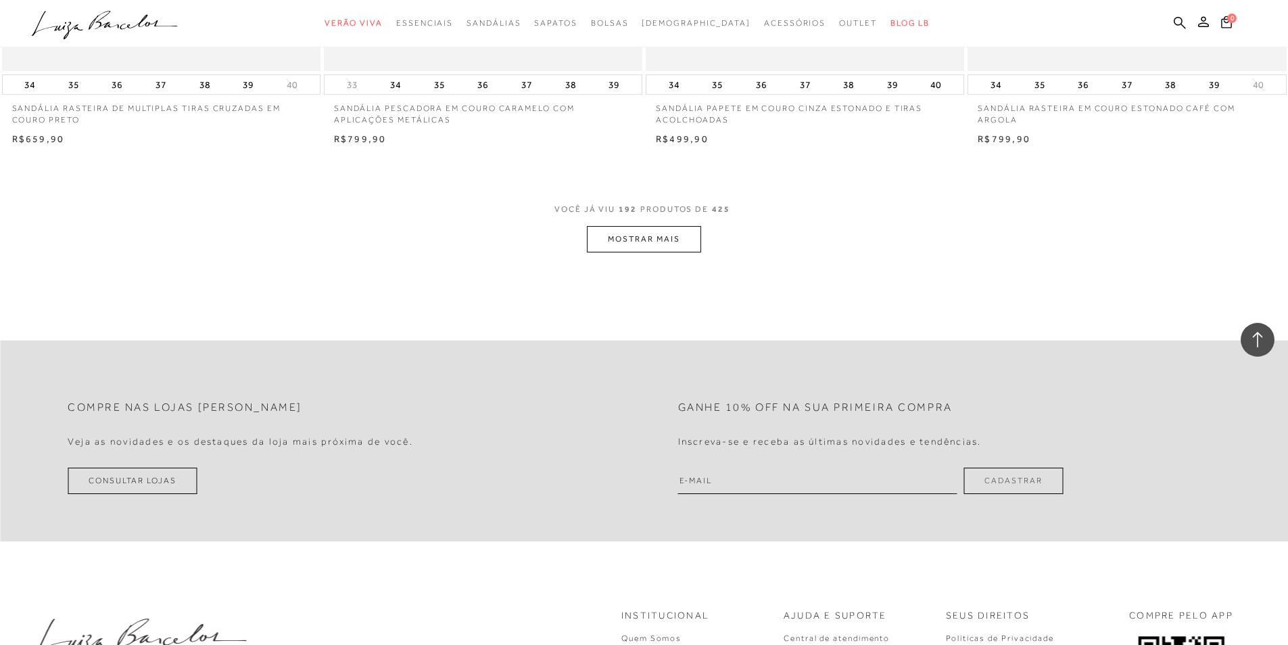
click at [687, 237] on button "MOSTRAR MAIS" at bounding box center [644, 239] width 114 height 26
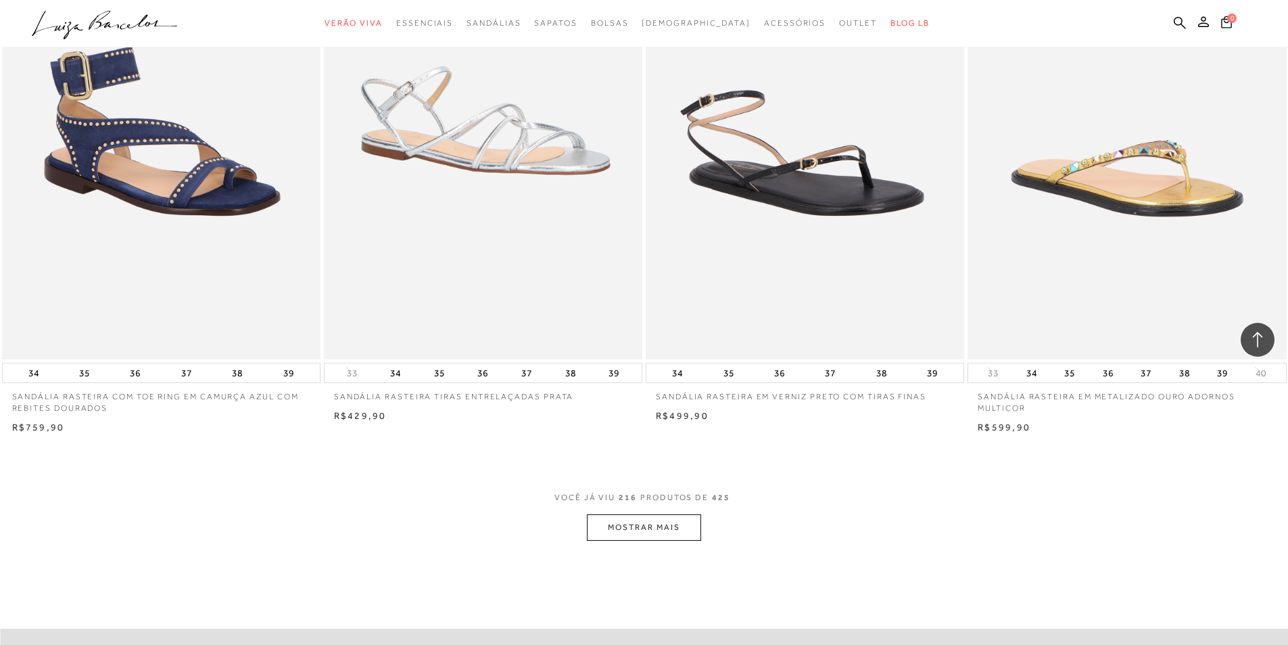
scroll to position [30503, 0]
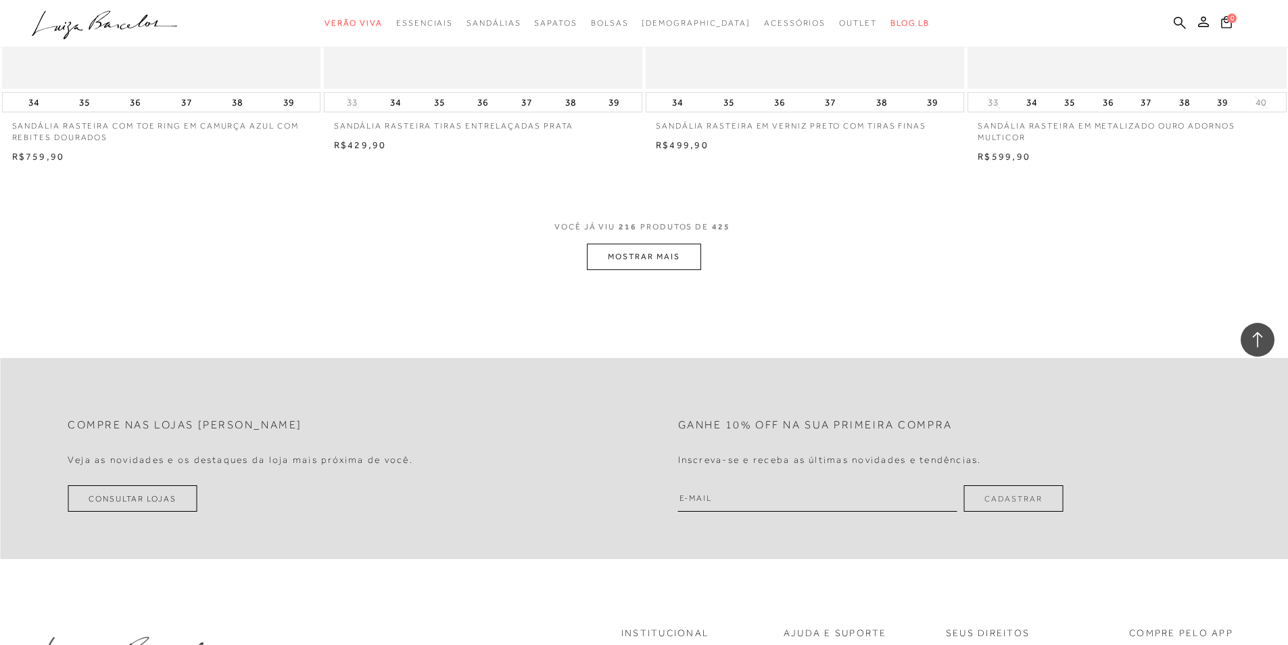
click at [662, 260] on button "MOSTRAR MAIS" at bounding box center [644, 256] width 114 height 26
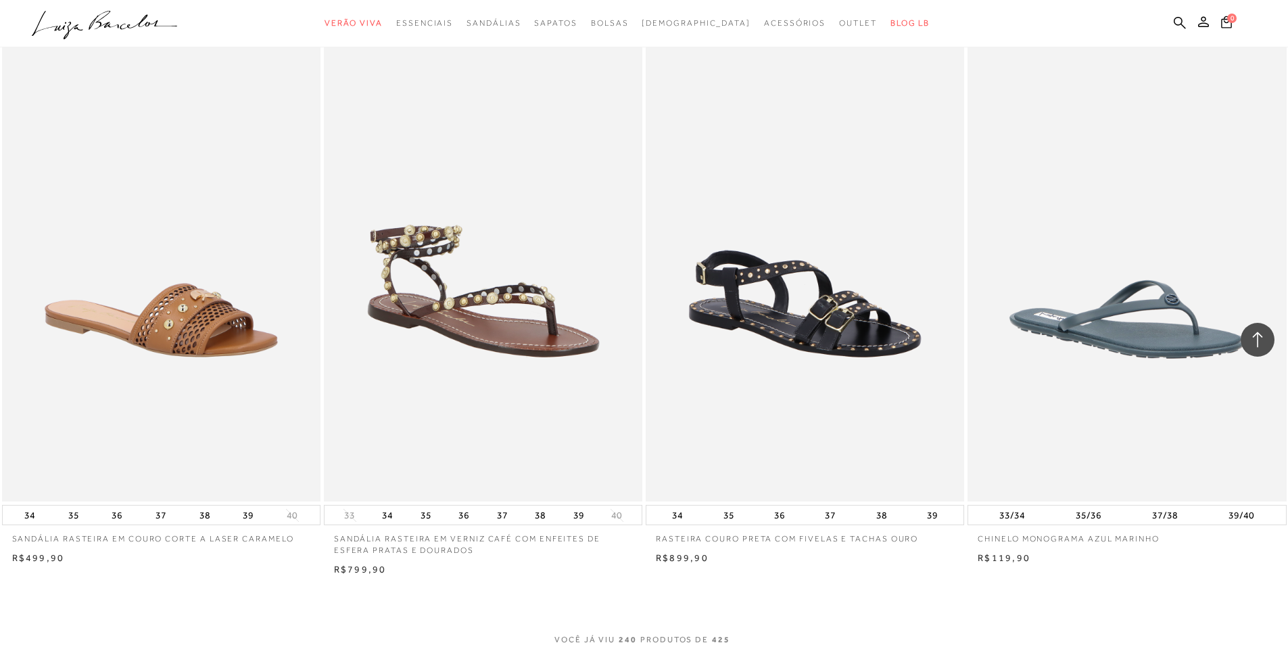
scroll to position [33884, 0]
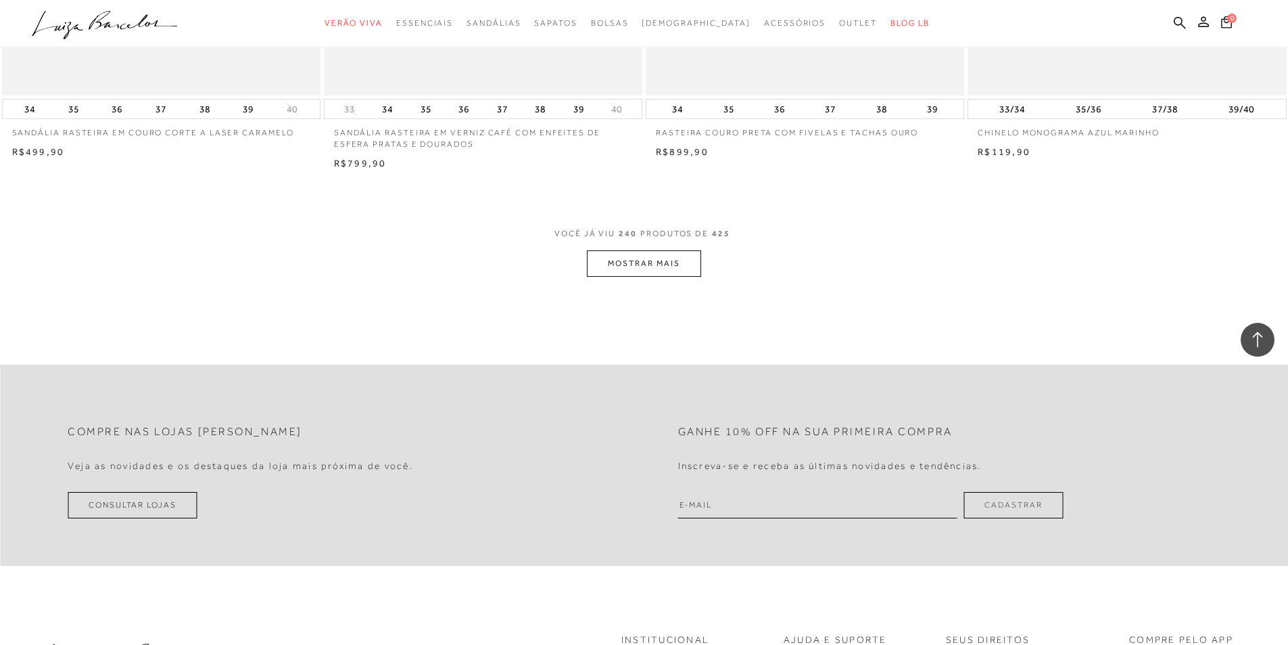
click at [649, 277] on button "MOSTRAR MAIS" at bounding box center [644, 263] width 114 height 26
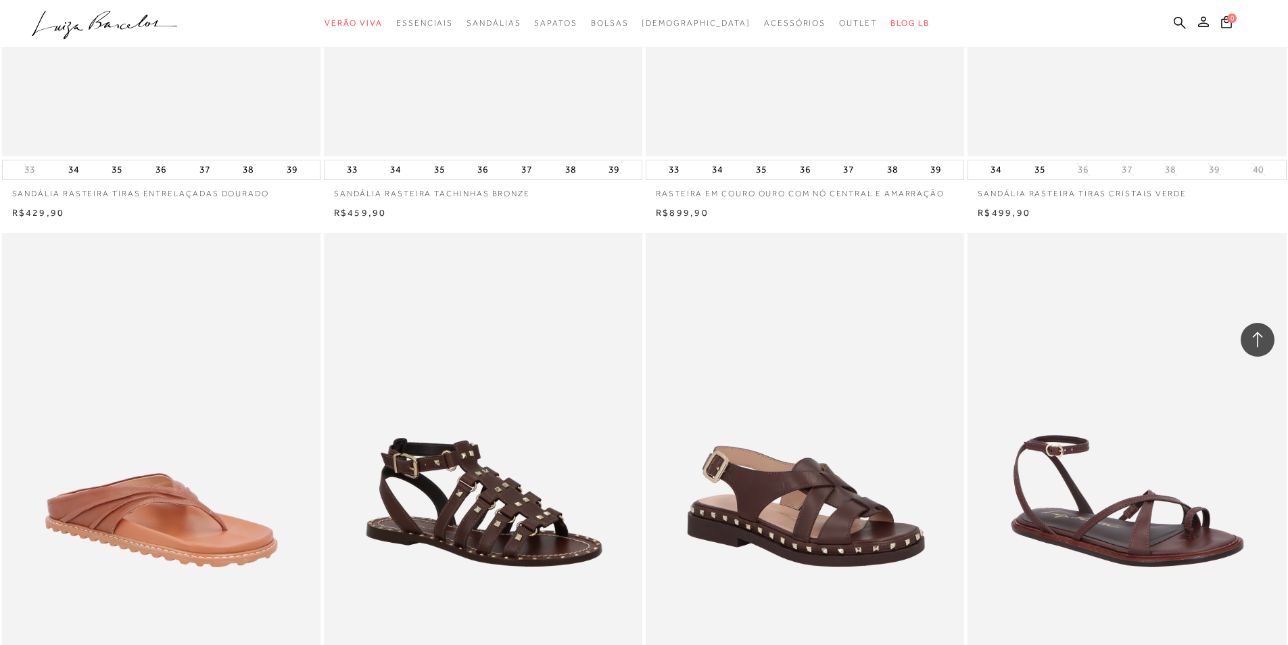
scroll to position [37131, 0]
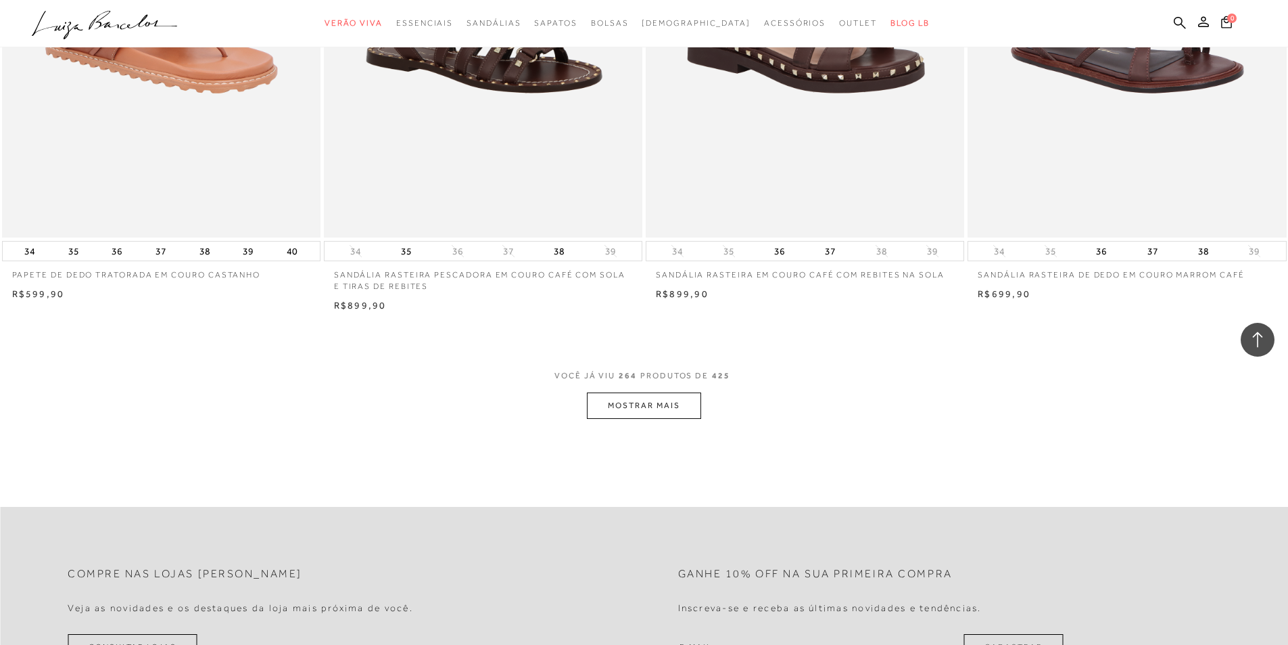
click at [604, 418] on button "MOSTRAR MAIS" at bounding box center [644, 405] width 114 height 26
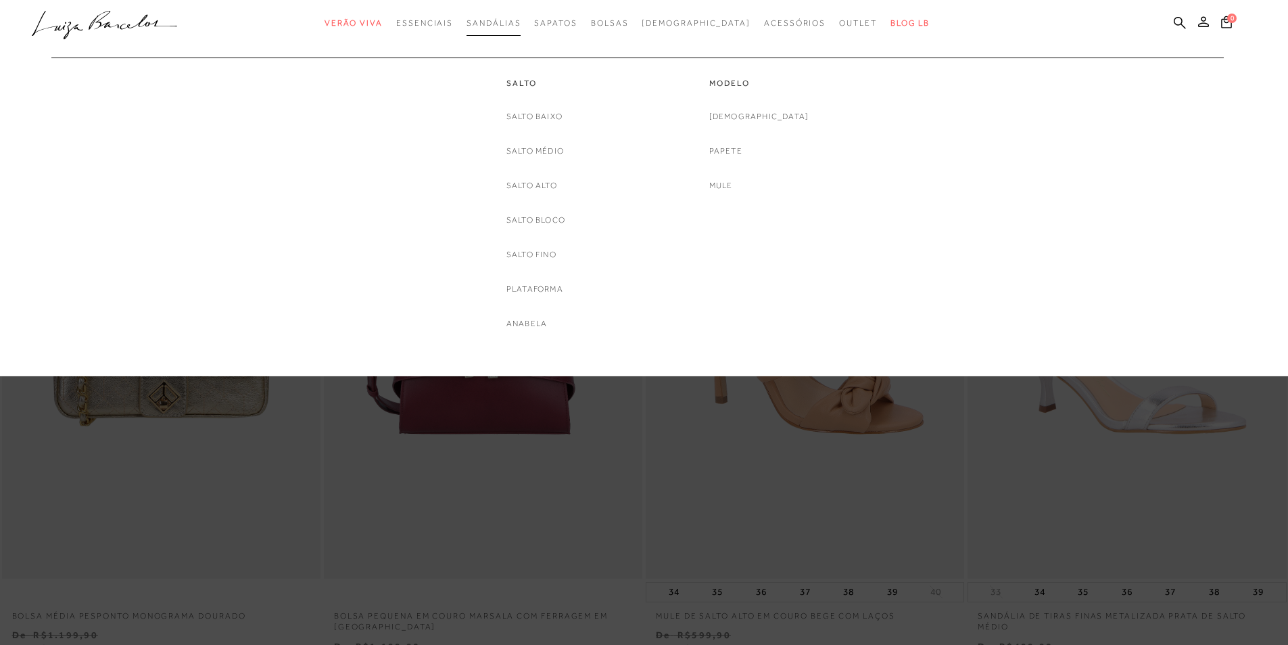
click at [519, 20] on span "Sandálias" at bounding box center [494, 22] width 54 height 9
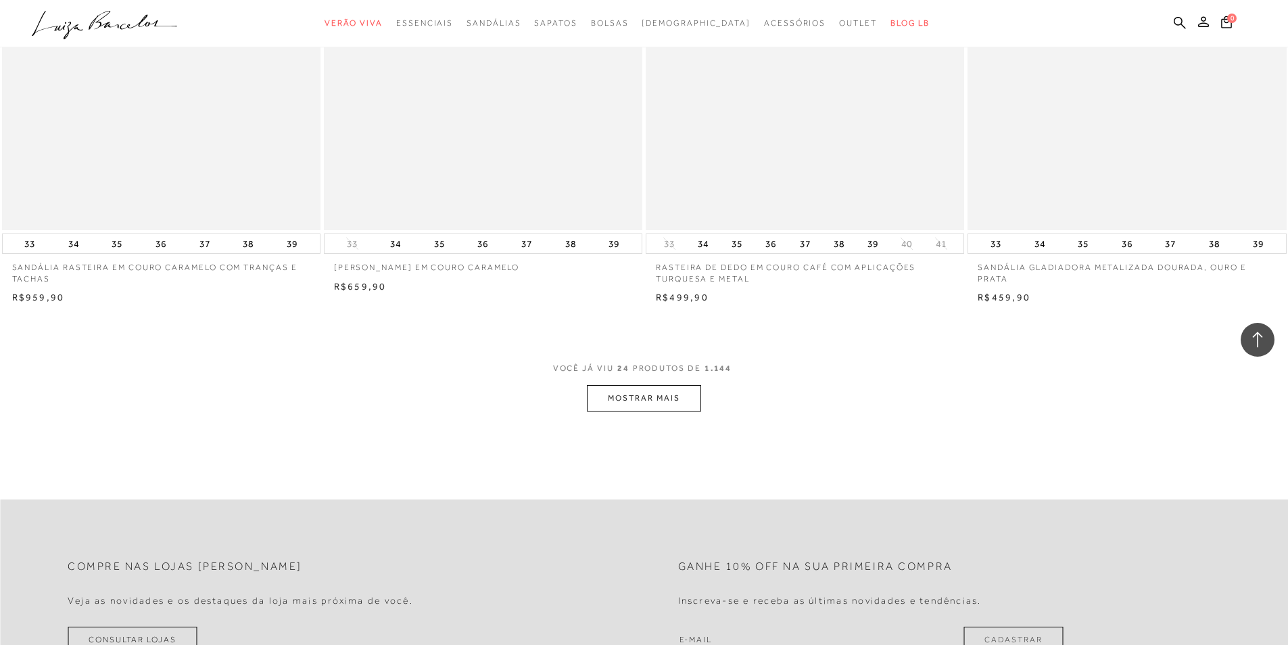
scroll to position [3517, 0]
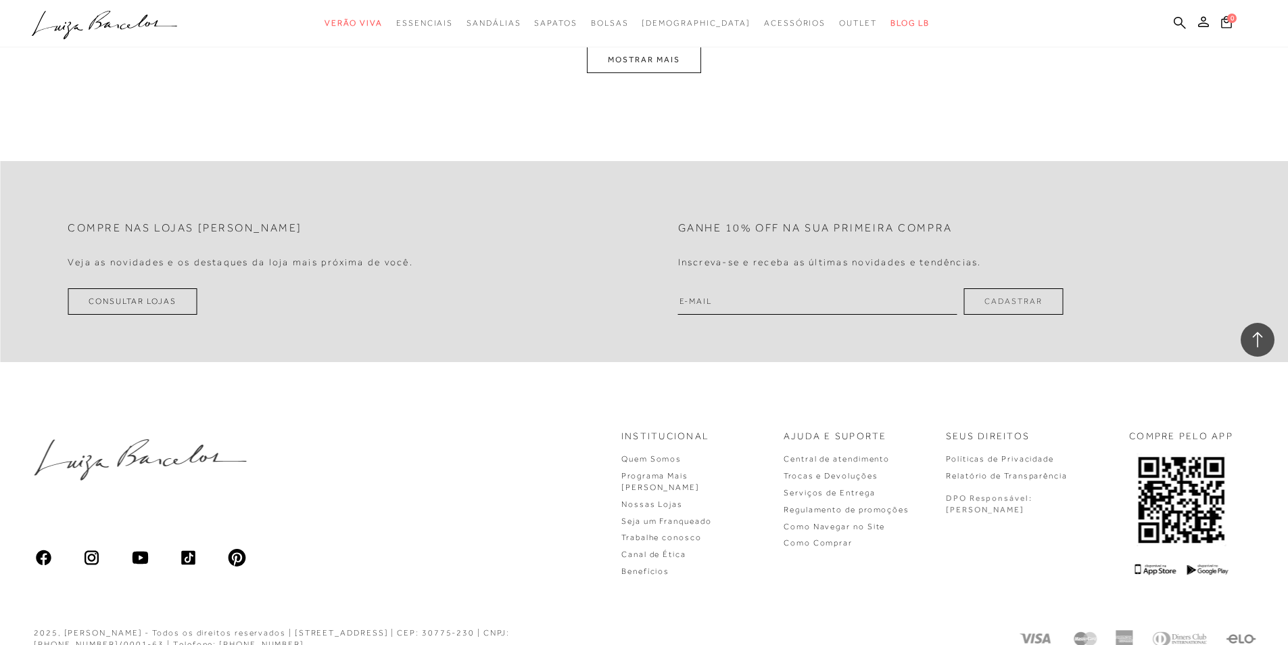
click at [639, 66] on button "MOSTRAR MAIS" at bounding box center [644, 60] width 114 height 26
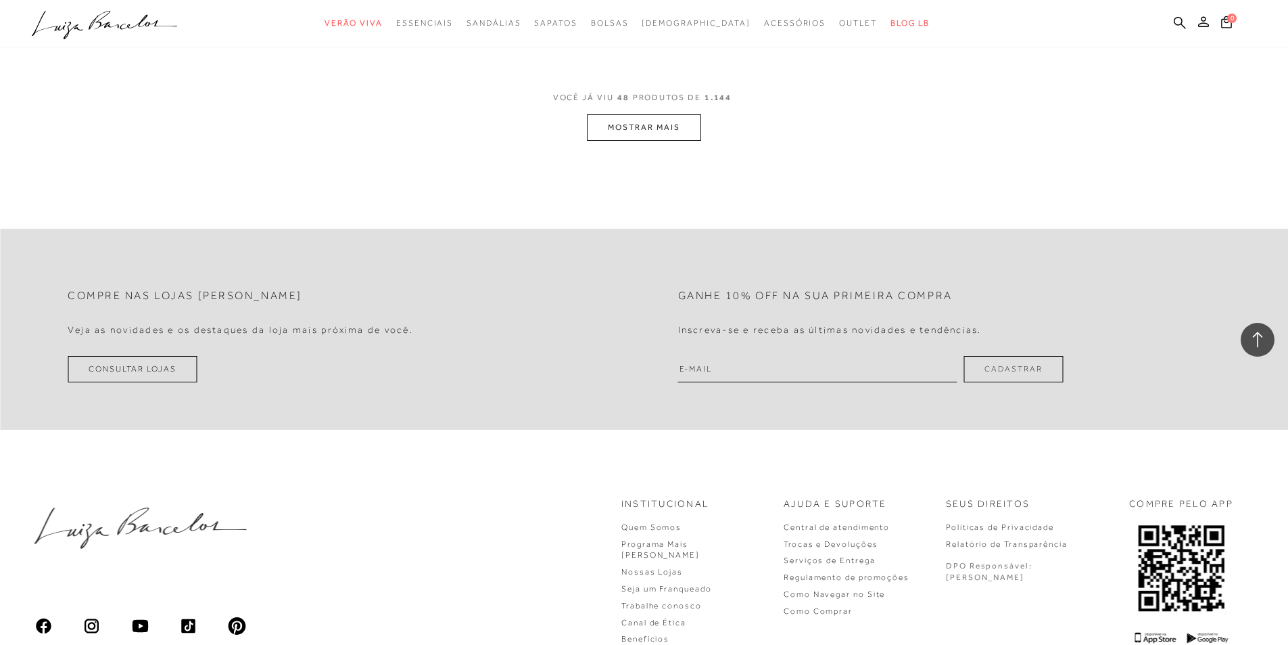
scroll to position [6711, 0]
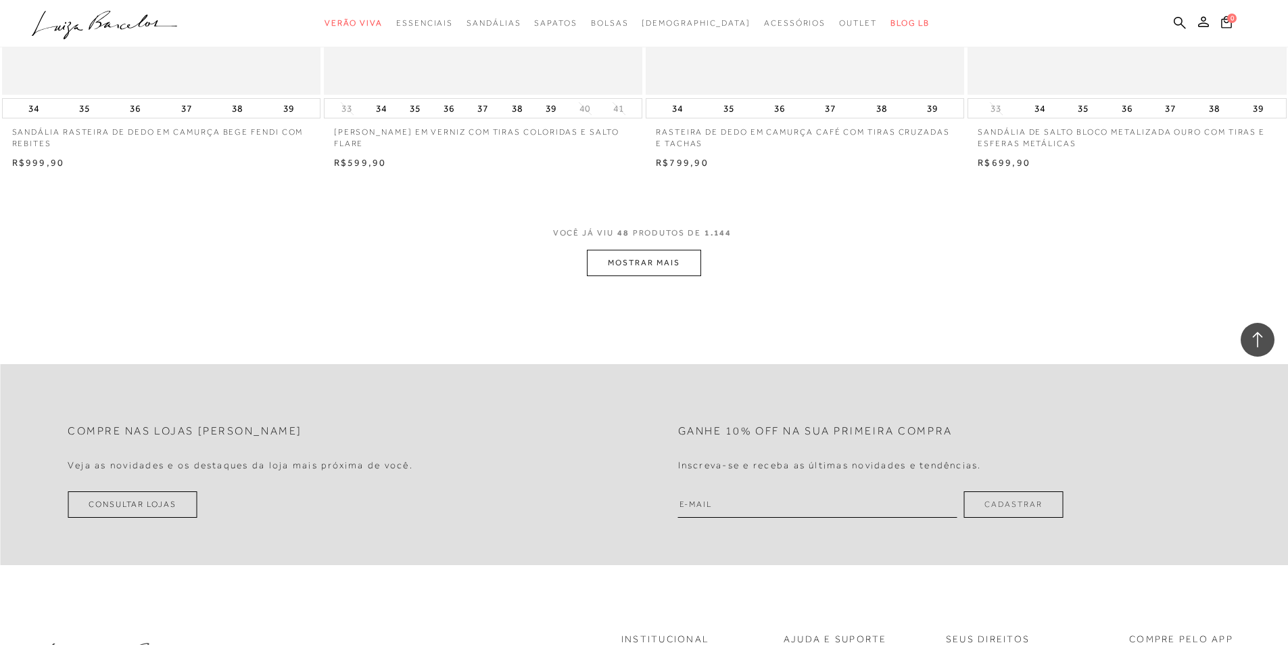
click at [651, 272] on button "MOSTRAR MAIS" at bounding box center [644, 263] width 114 height 26
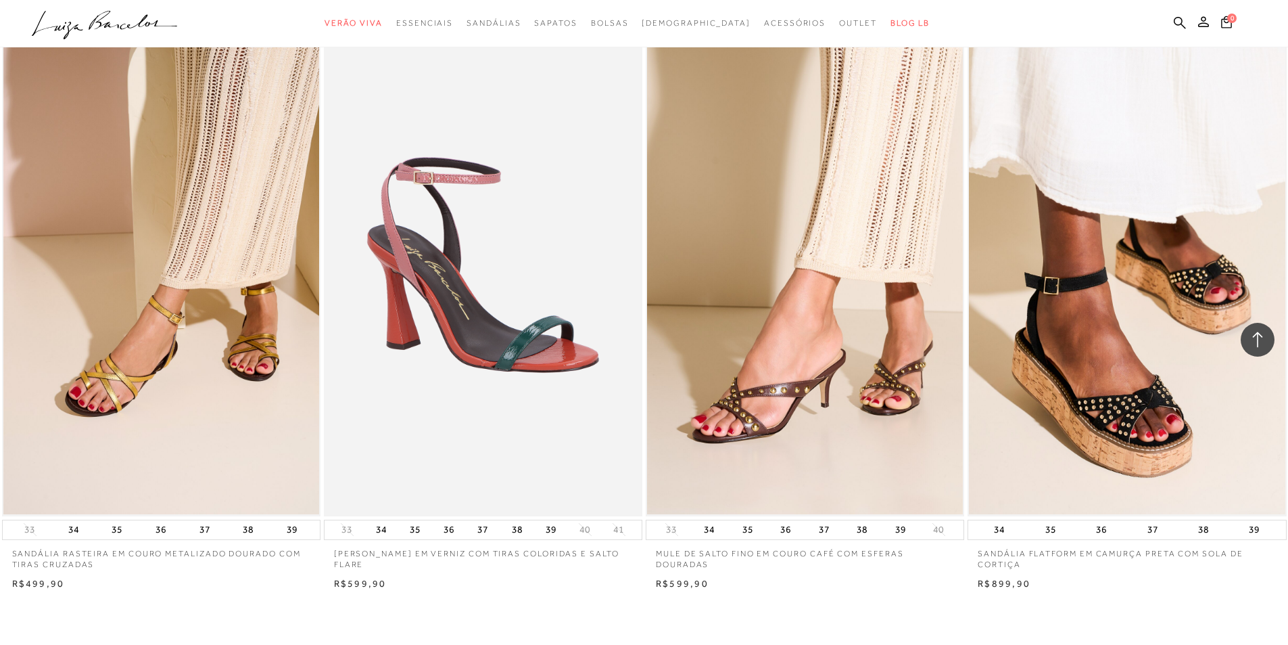
scroll to position [10160, 0]
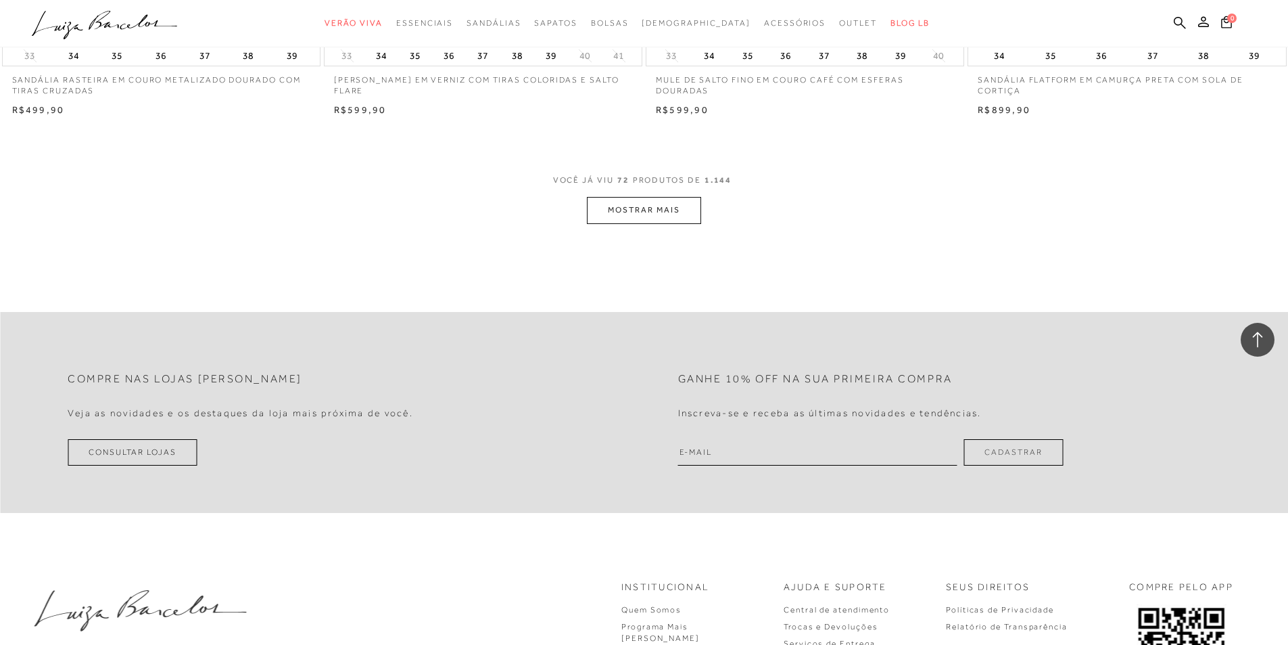
click at [692, 203] on button "MOSTRAR MAIS" at bounding box center [644, 210] width 114 height 26
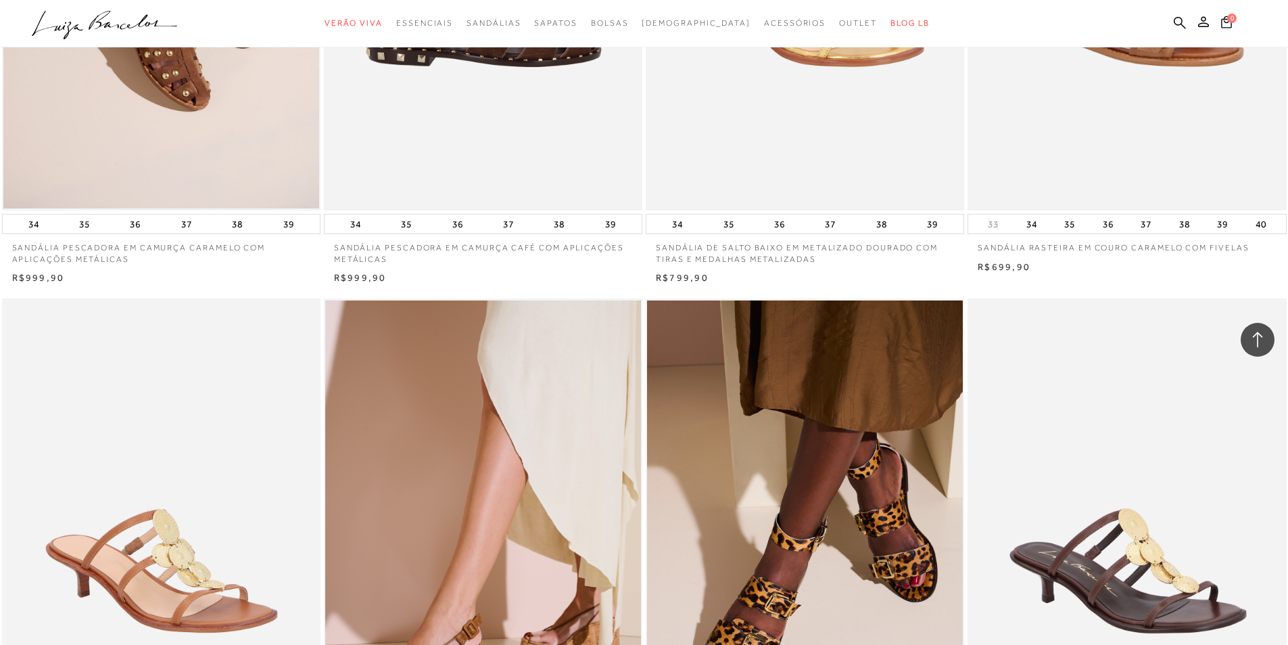
scroll to position [12595, 0]
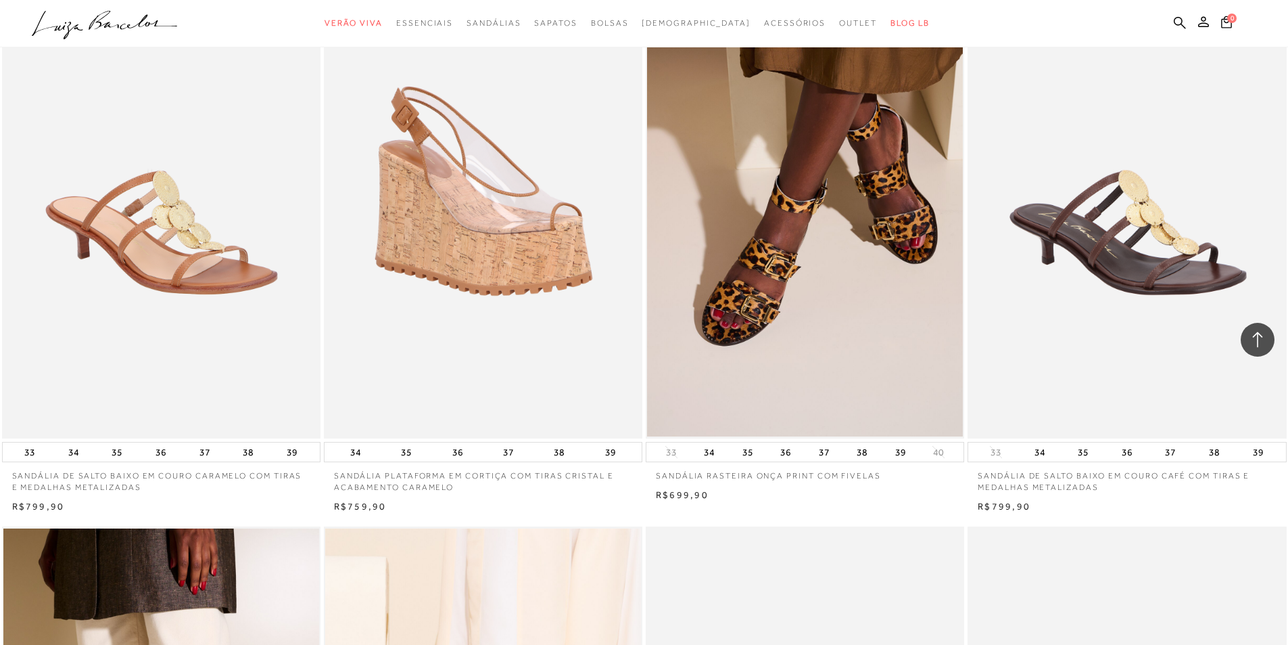
click at [479, 235] on img at bounding box center [483, 199] width 317 height 478
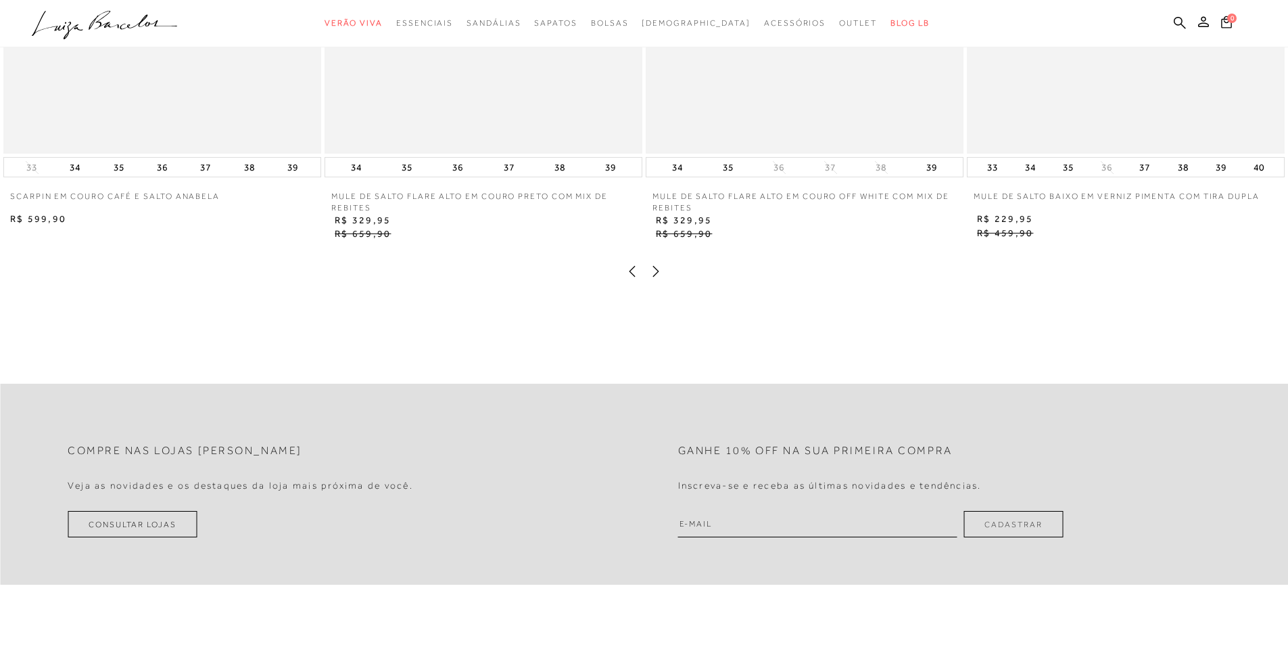
scroll to position [2675, 0]
